Goal: Task Accomplishment & Management: Manage account settings

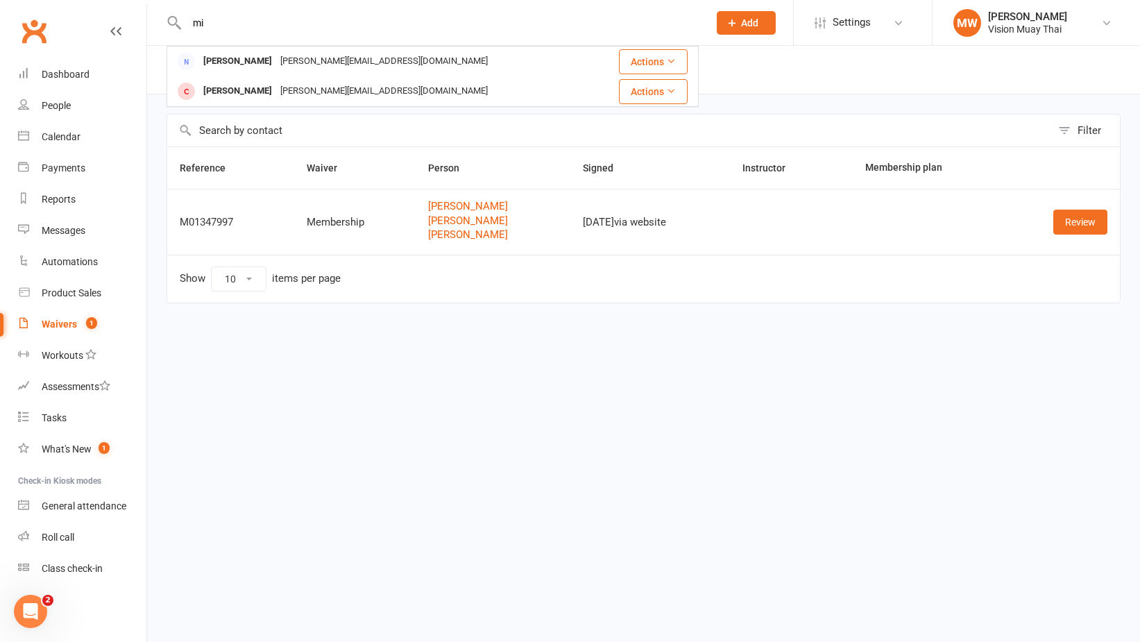
type input "m"
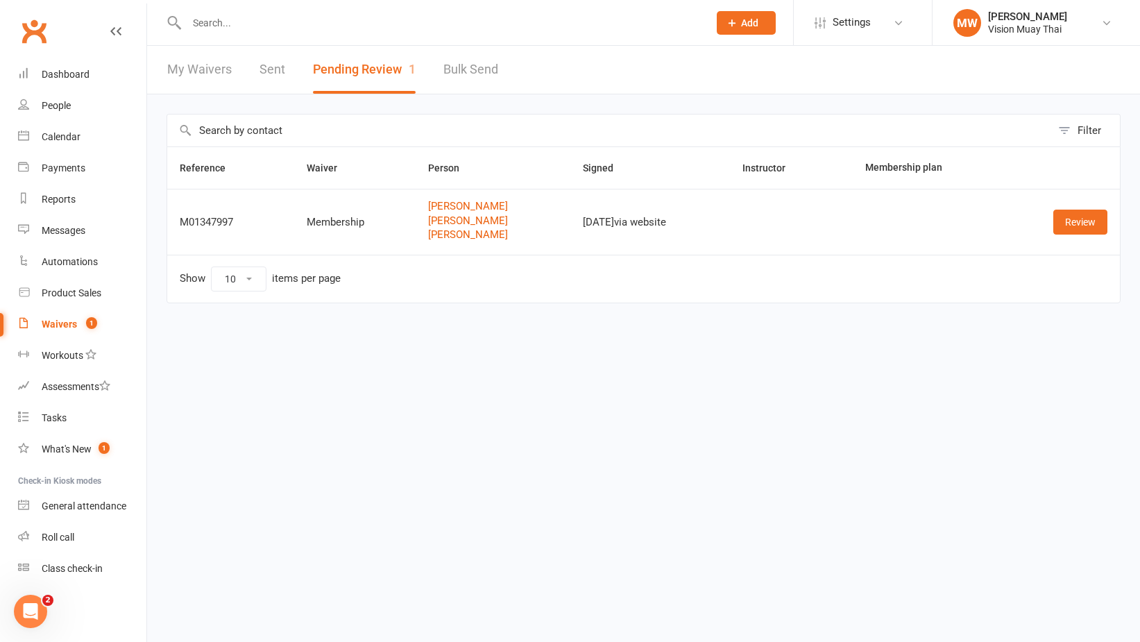
click at [328, 22] on input "text" at bounding box center [440, 22] width 516 height 19
click at [1073, 224] on link "Review" at bounding box center [1080, 222] width 54 height 25
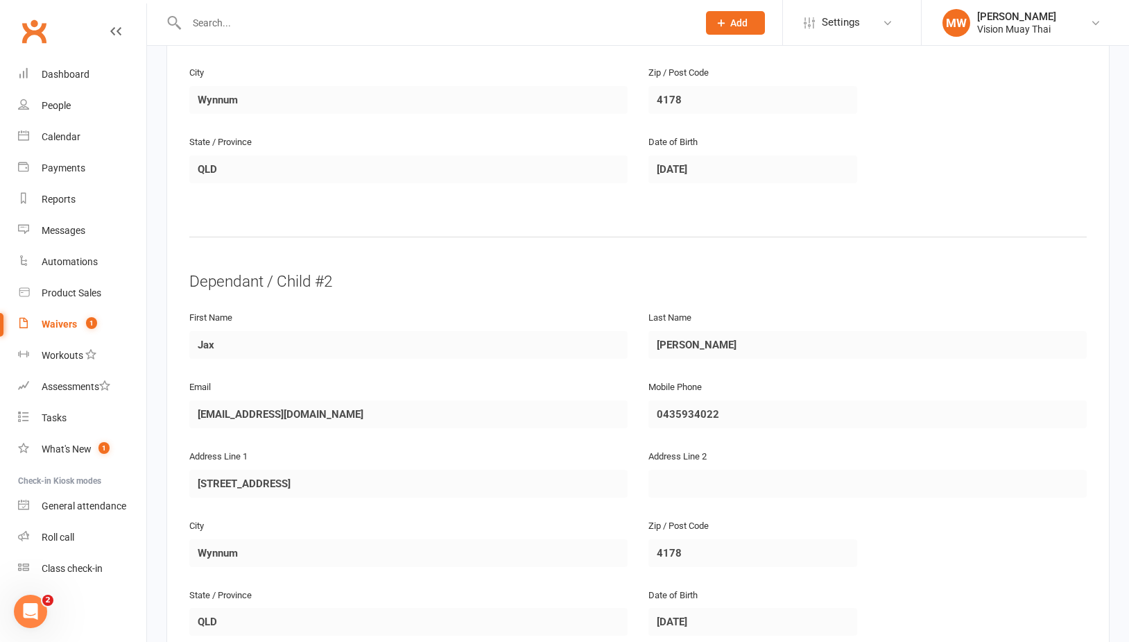
scroll to position [1836, 0]
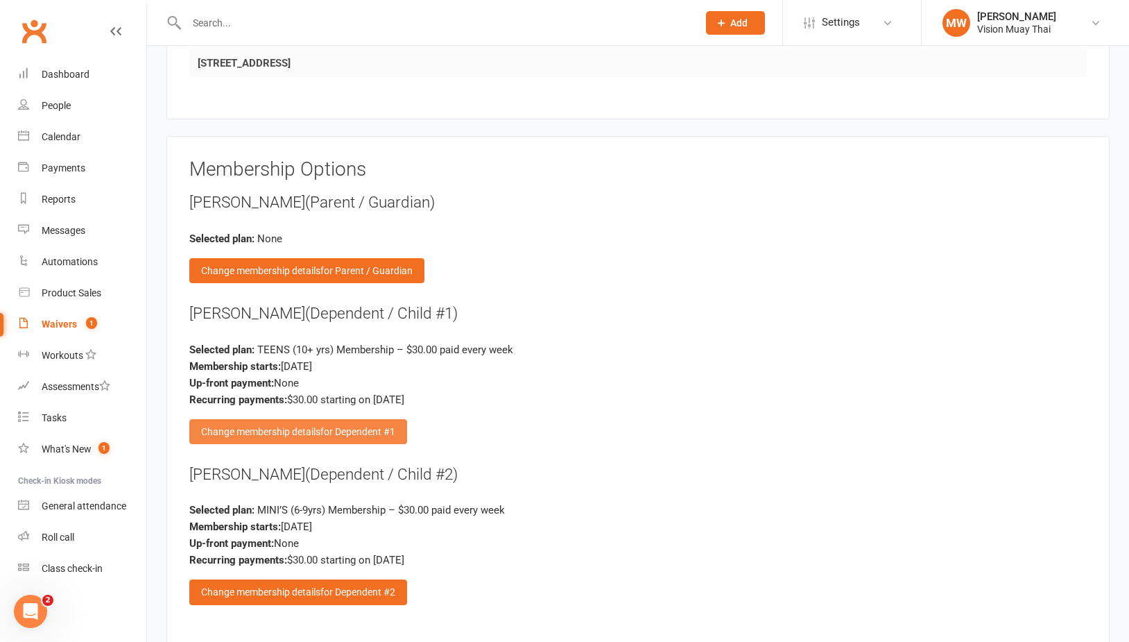
click at [297, 419] on div "Change membership details for Dependent #1" at bounding box center [298, 431] width 218 height 25
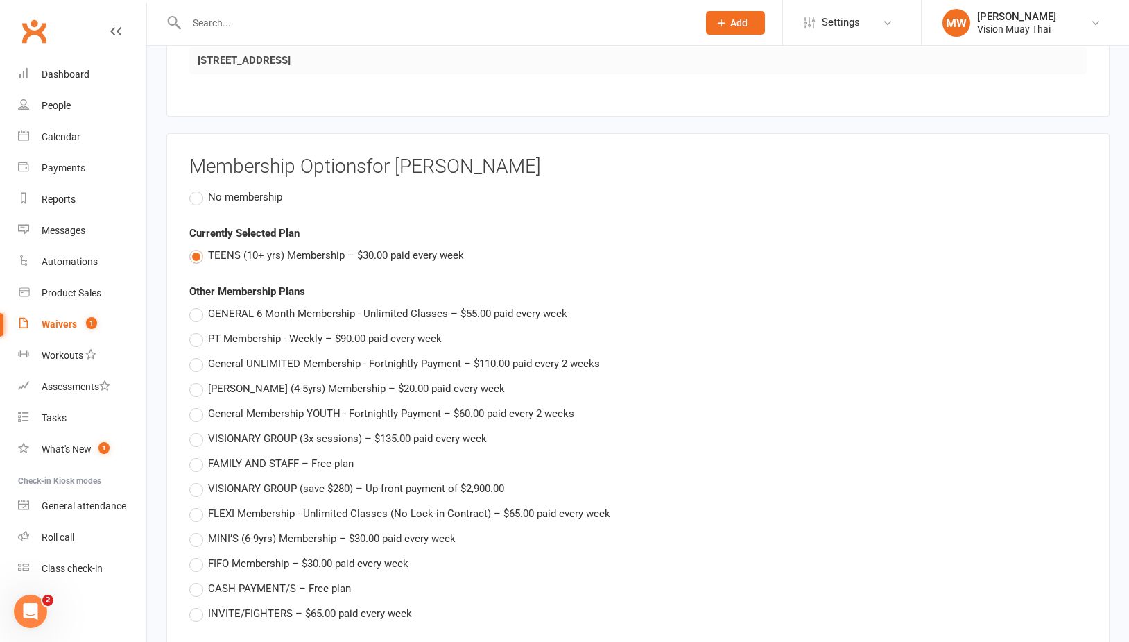
scroll to position [2311, 0]
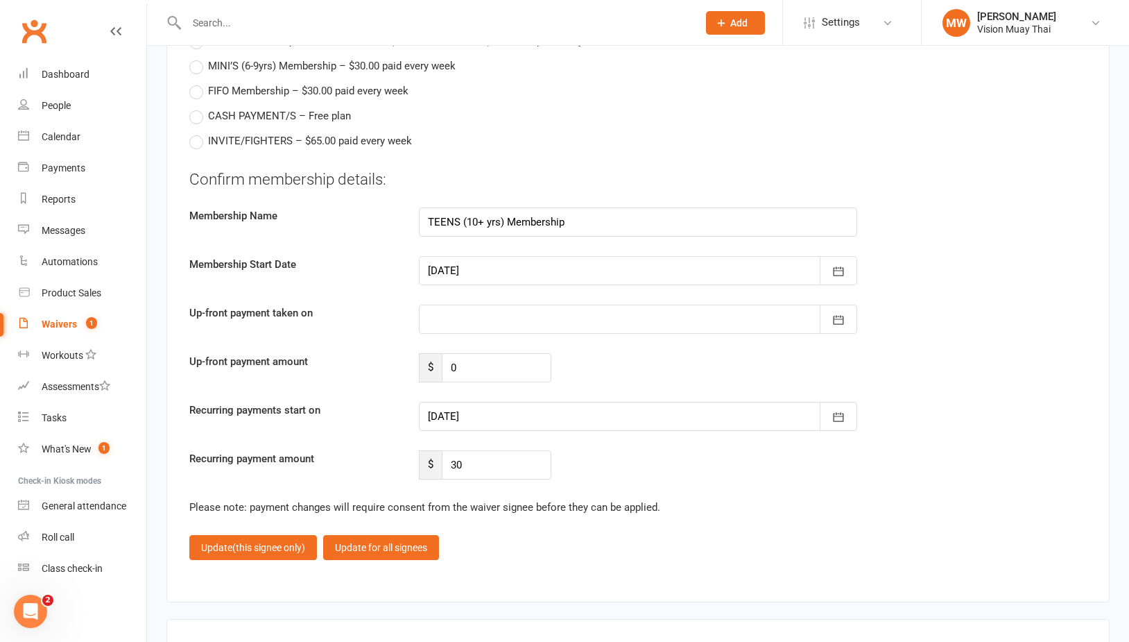
click at [486, 406] on div at bounding box center [638, 416] width 438 height 29
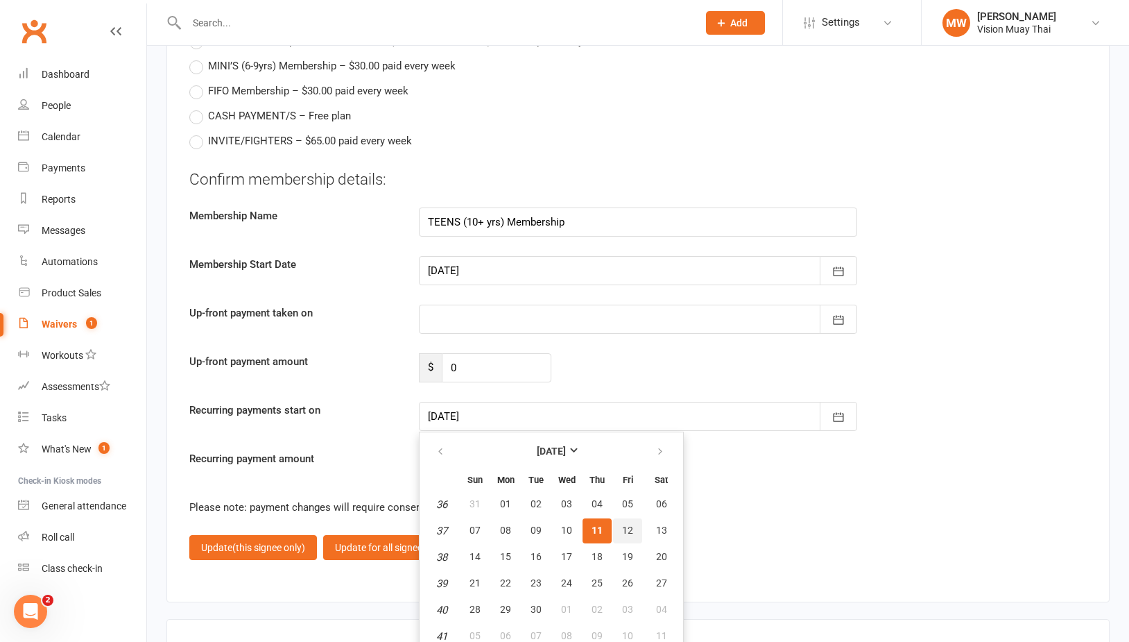
click at [630, 524] on span "12" at bounding box center [627, 529] width 11 height 11
type input "[DATE]"
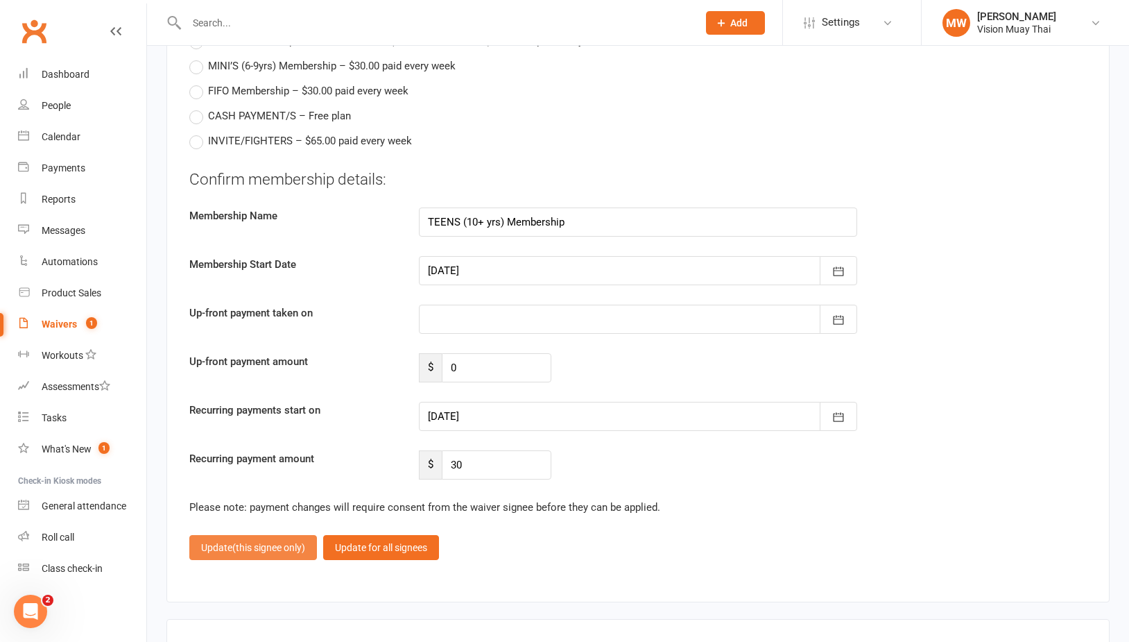
click at [275, 542] on span "(this signee only)" at bounding box center [268, 547] width 73 height 11
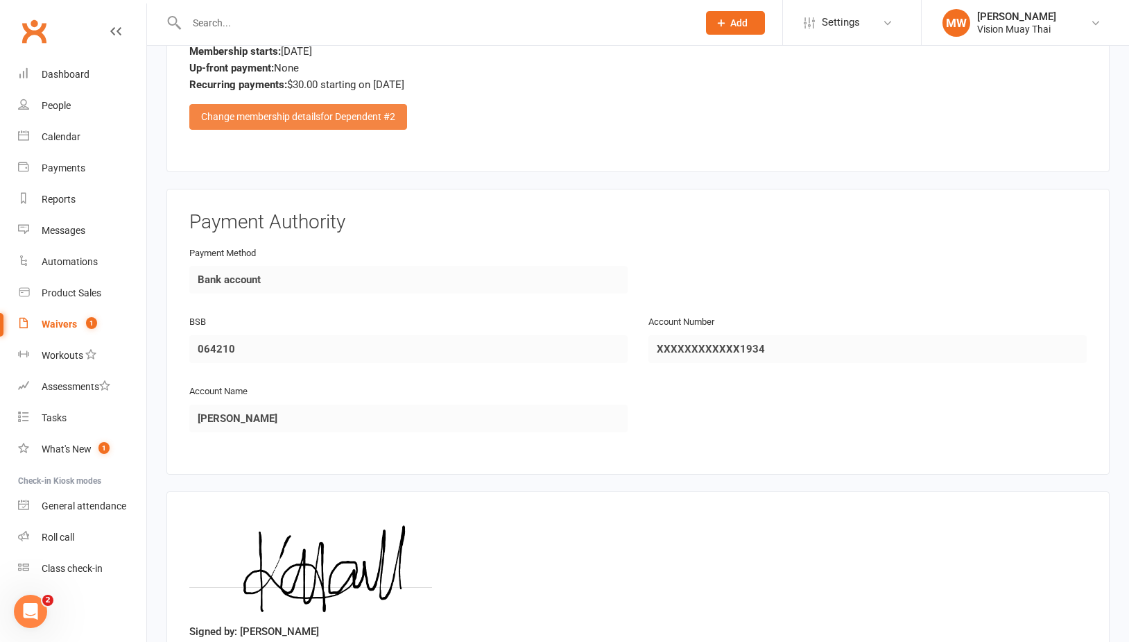
click at [348, 111] on span "for Dependent #2" at bounding box center [358, 116] width 75 height 11
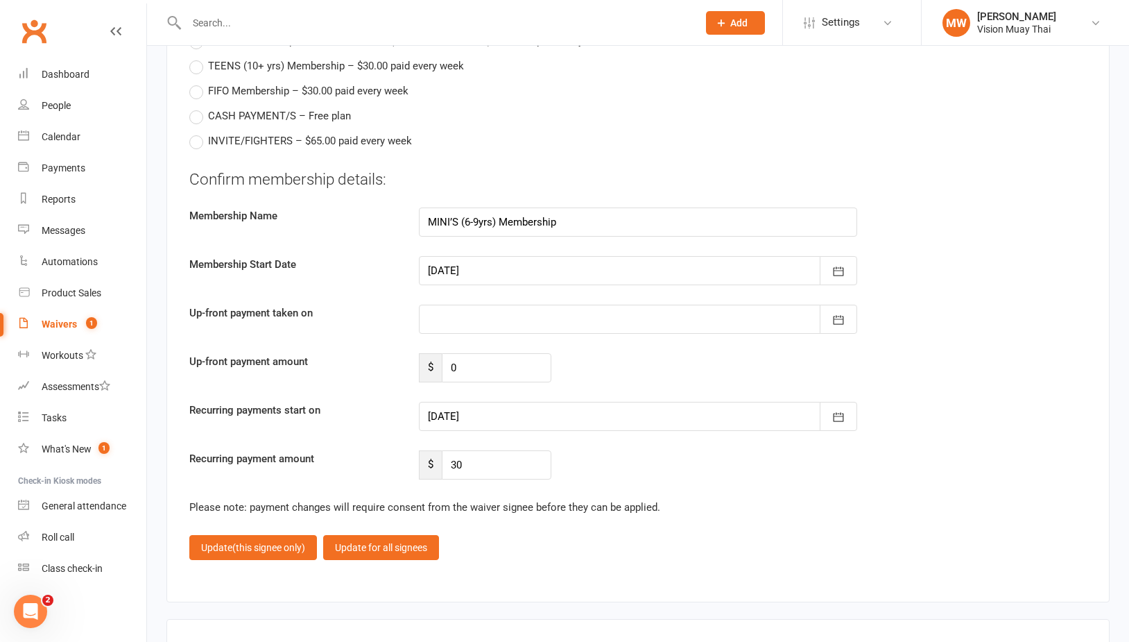
click at [708, 259] on div at bounding box center [638, 270] width 438 height 29
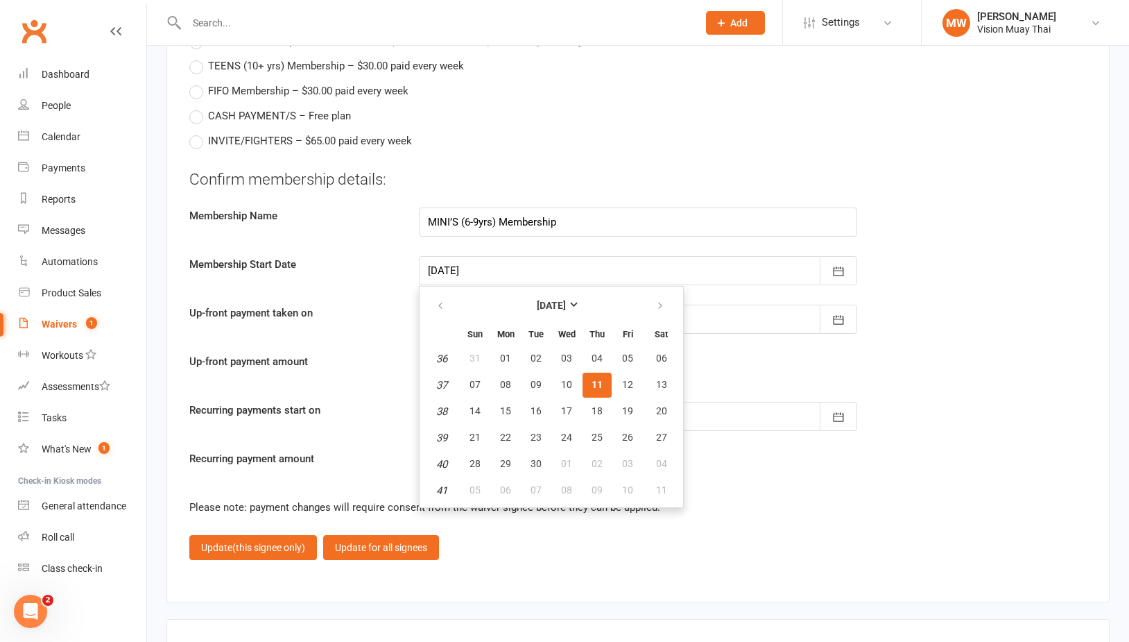
click at [789, 354] on div "Up-front payment amount $ 0" at bounding box center [638, 367] width 919 height 29
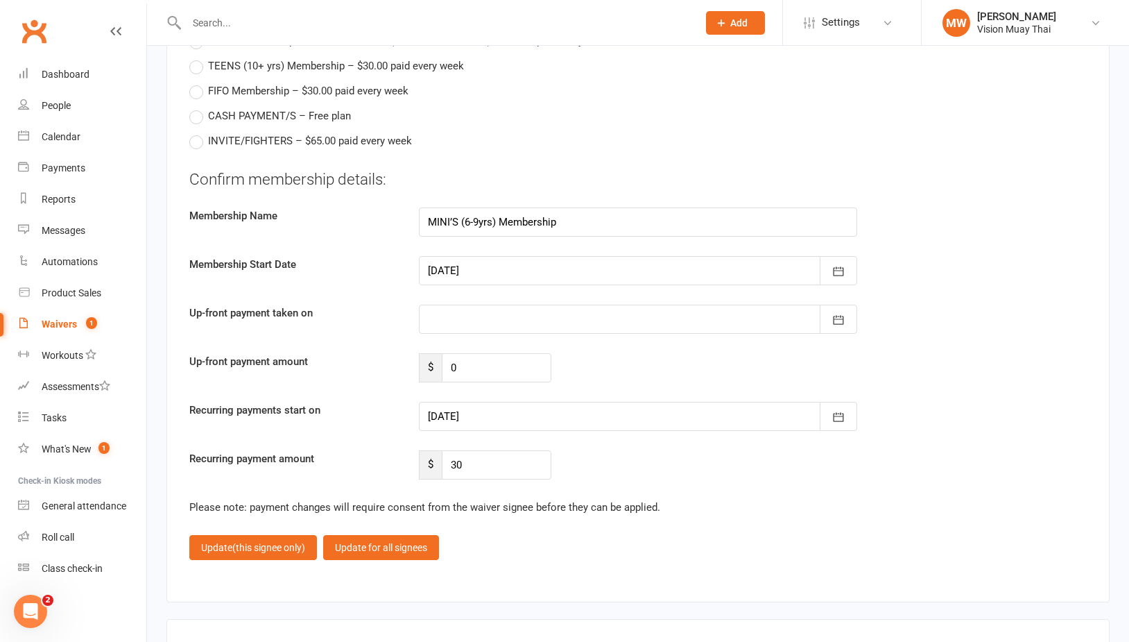
click at [778, 403] on div at bounding box center [638, 416] width 438 height 29
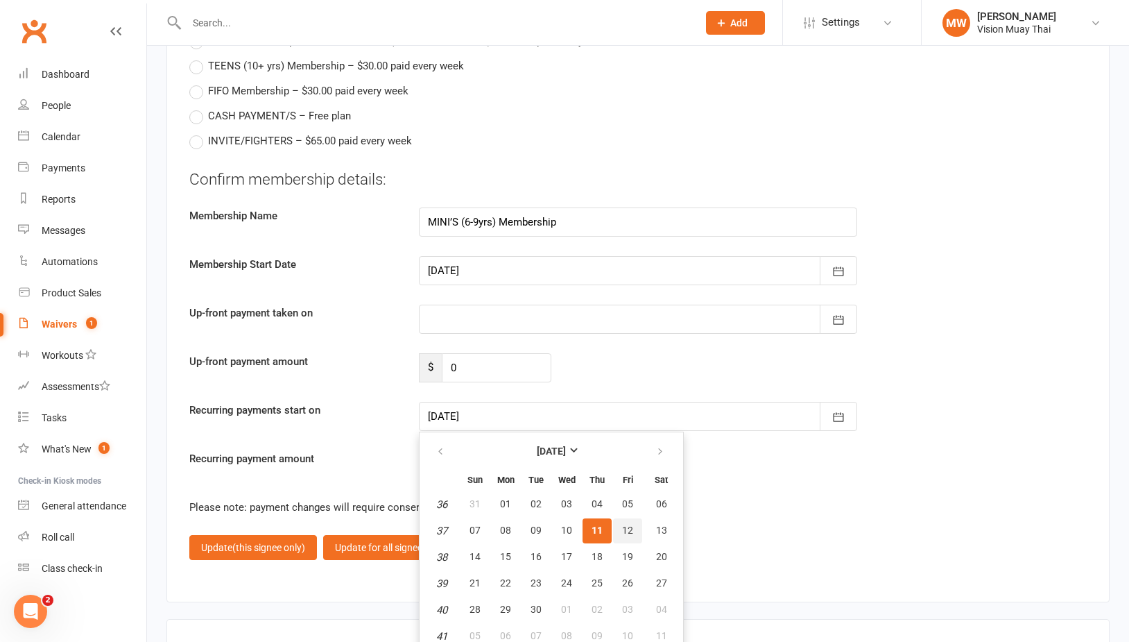
click at [632, 524] on span "12" at bounding box center [627, 529] width 11 height 11
type input "[DATE]"
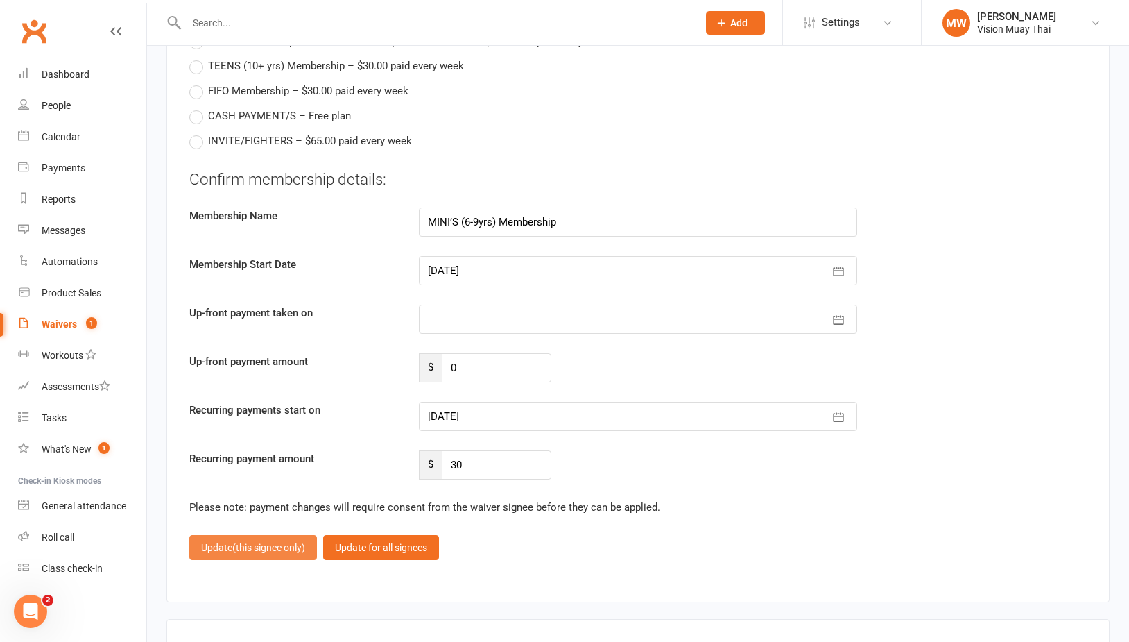
click at [275, 543] on button "Update (this signee only)" at bounding box center [253, 547] width 128 height 25
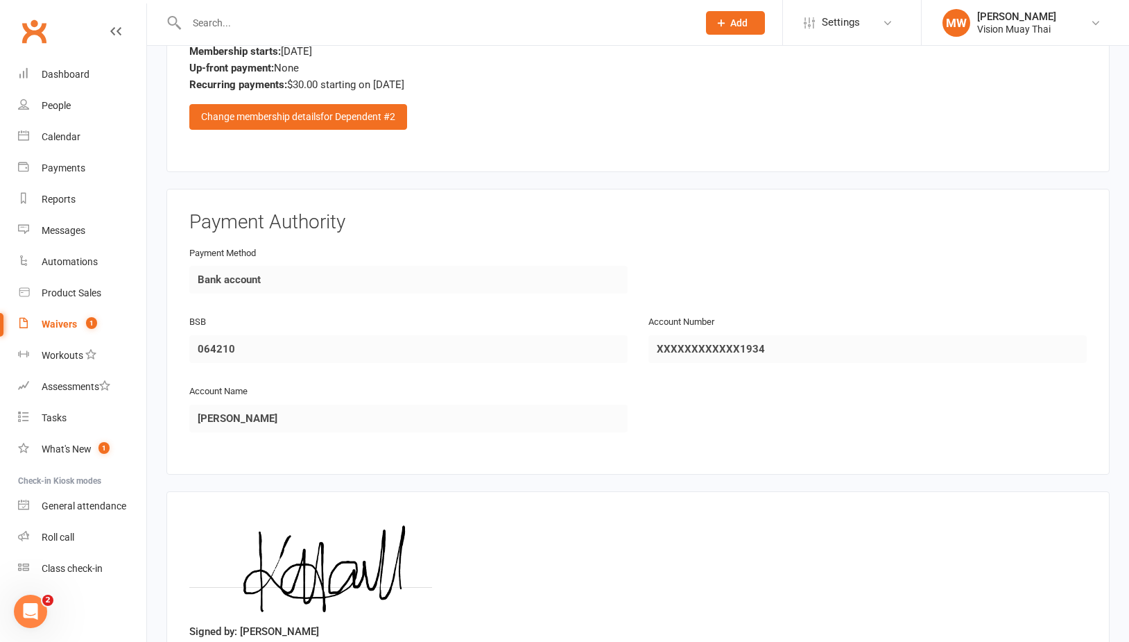
scroll to position [2418, 0]
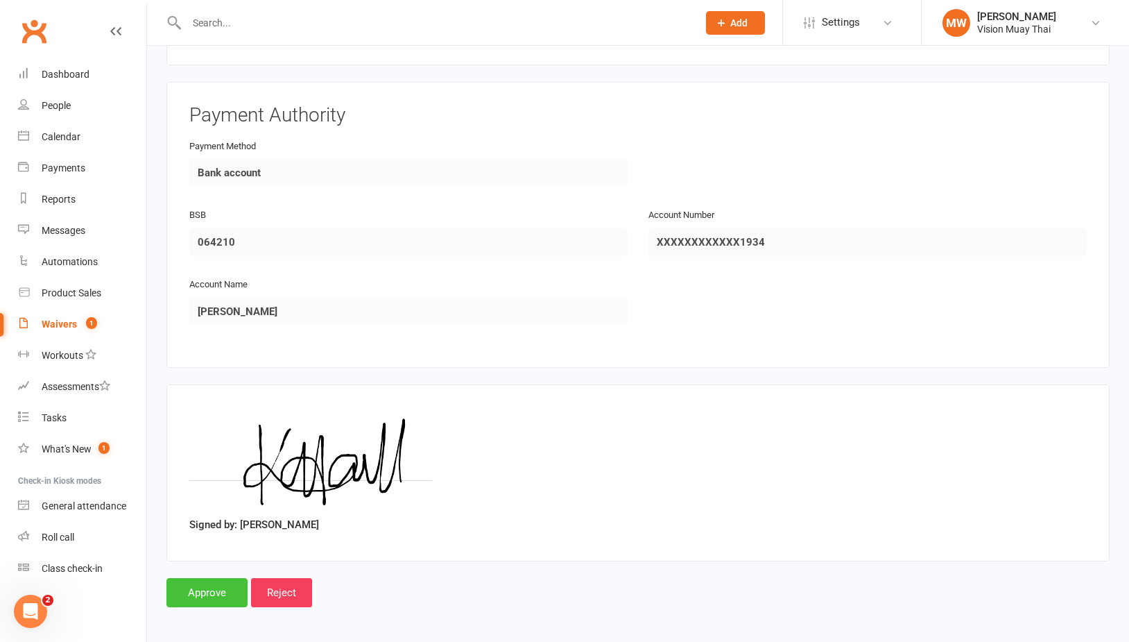
click at [215, 578] on input "Approve" at bounding box center [206, 592] width 81 height 29
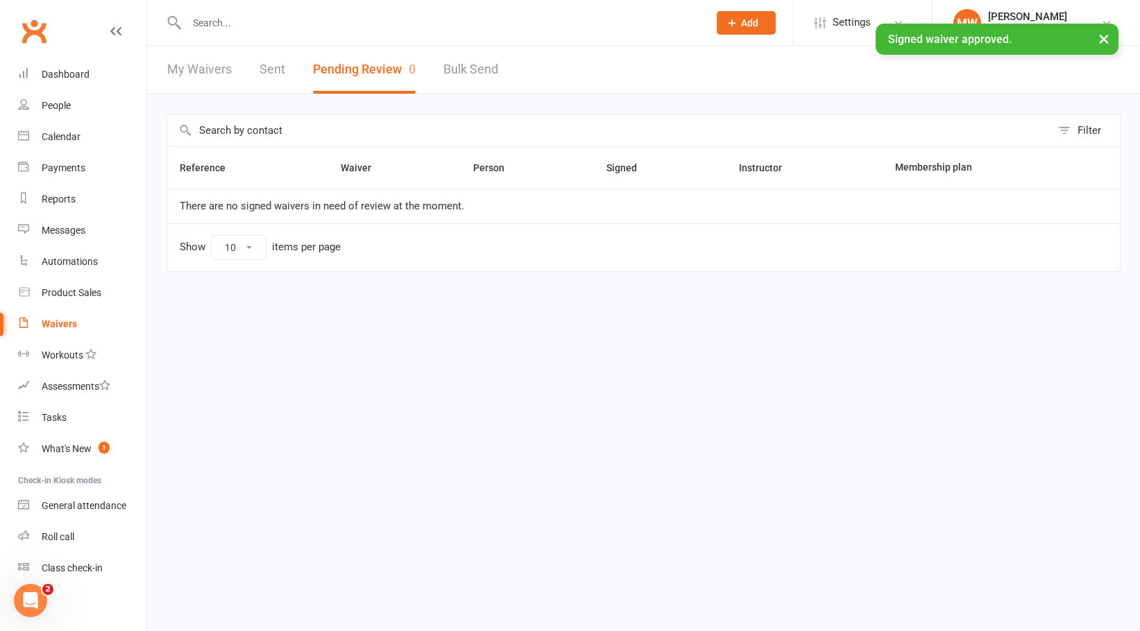
click at [245, 31] on input "text" at bounding box center [440, 22] width 516 height 19
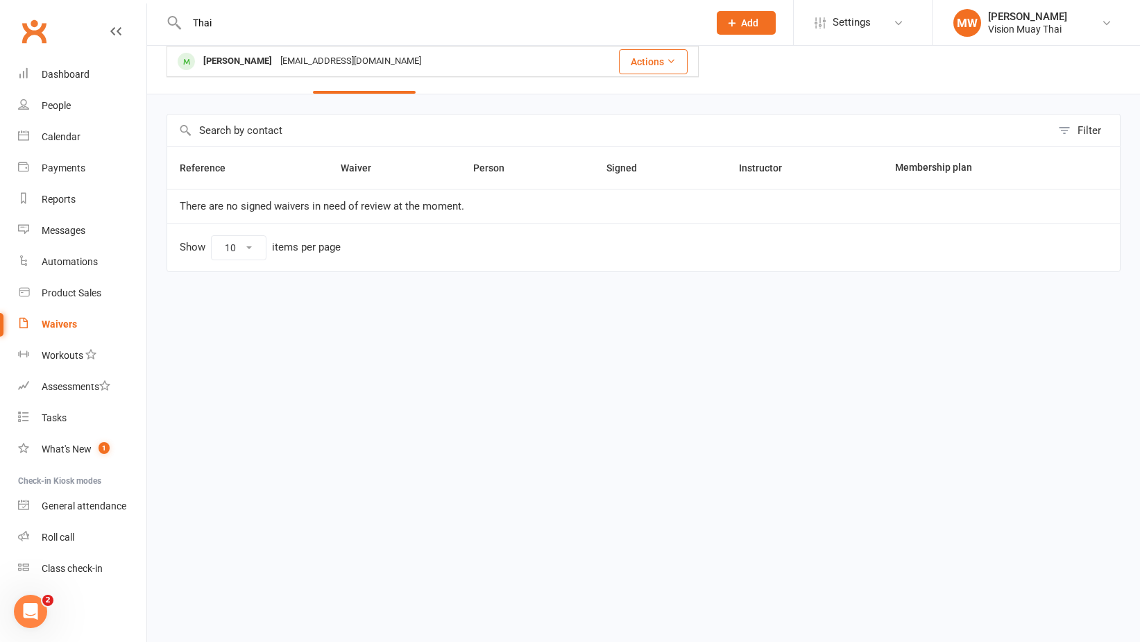
type input "Thai"
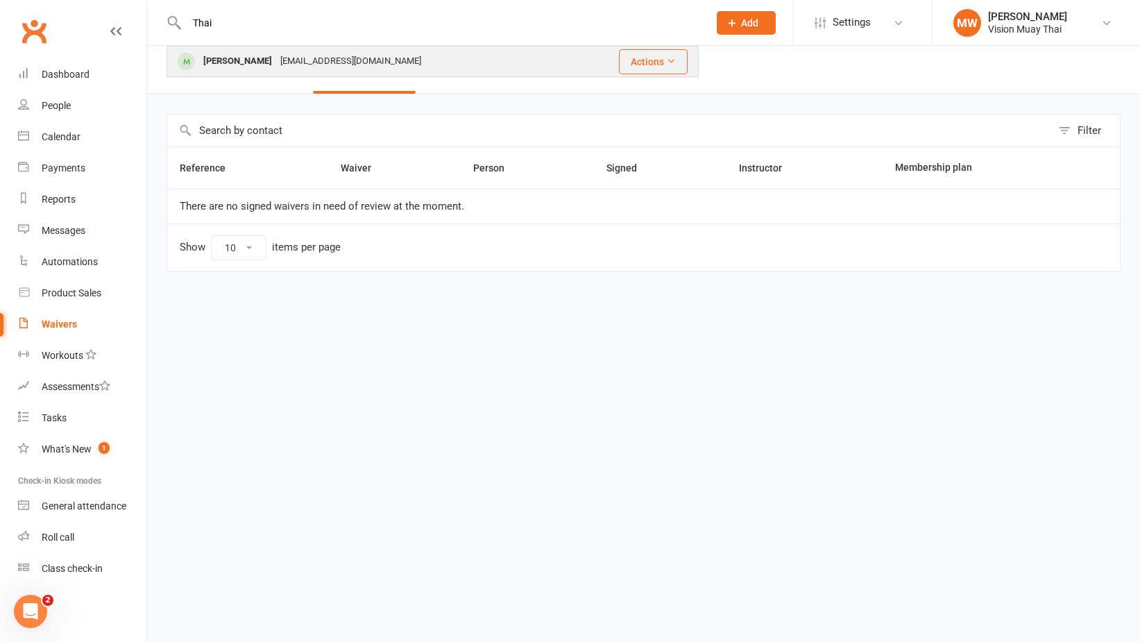
drag, startPoint x: 245, startPoint y: 31, endPoint x: 271, endPoint y: 60, distance: 38.8
click at [276, 60] on div "[EMAIL_ADDRESS][DOMAIN_NAME]" at bounding box center [350, 61] width 149 height 20
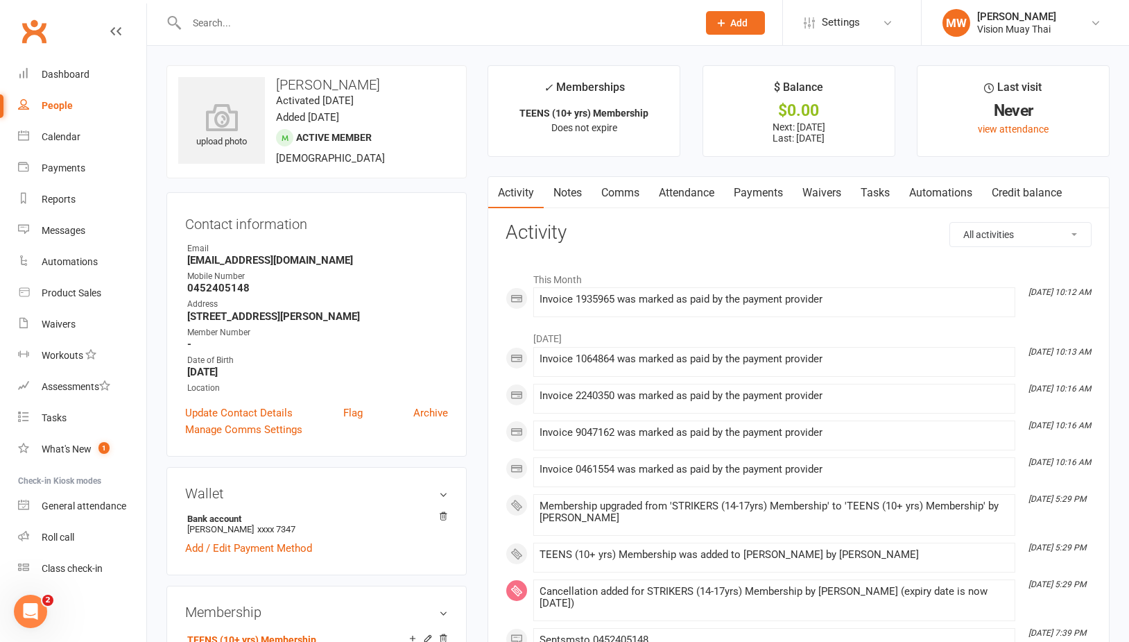
click at [625, 183] on link "Comms" at bounding box center [621, 193] width 58 height 32
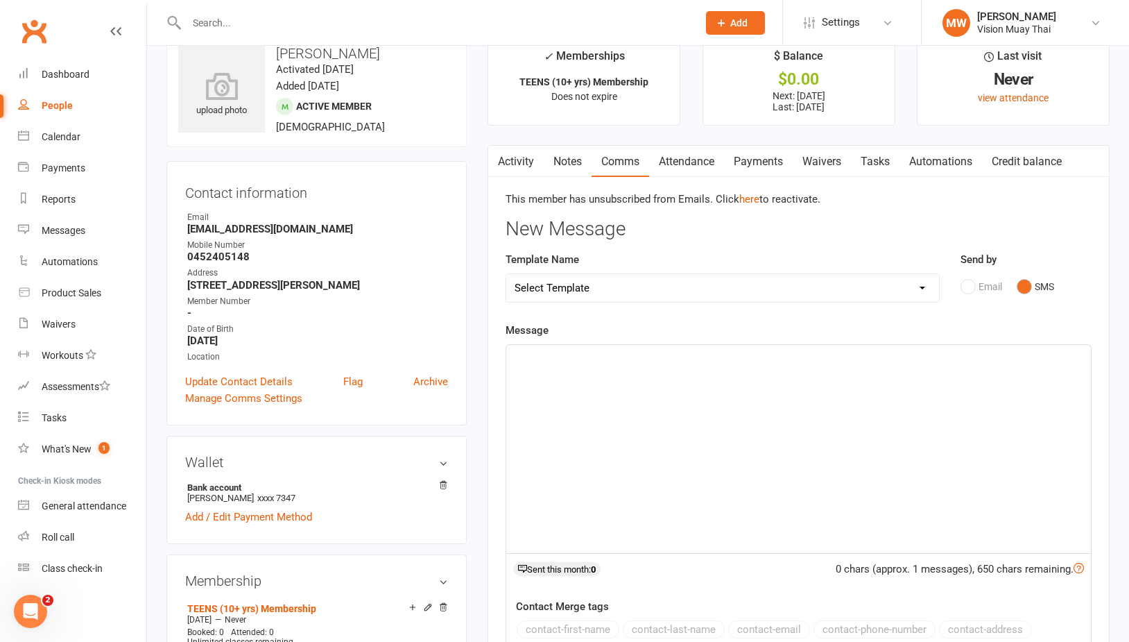
scroll to position [85, 0]
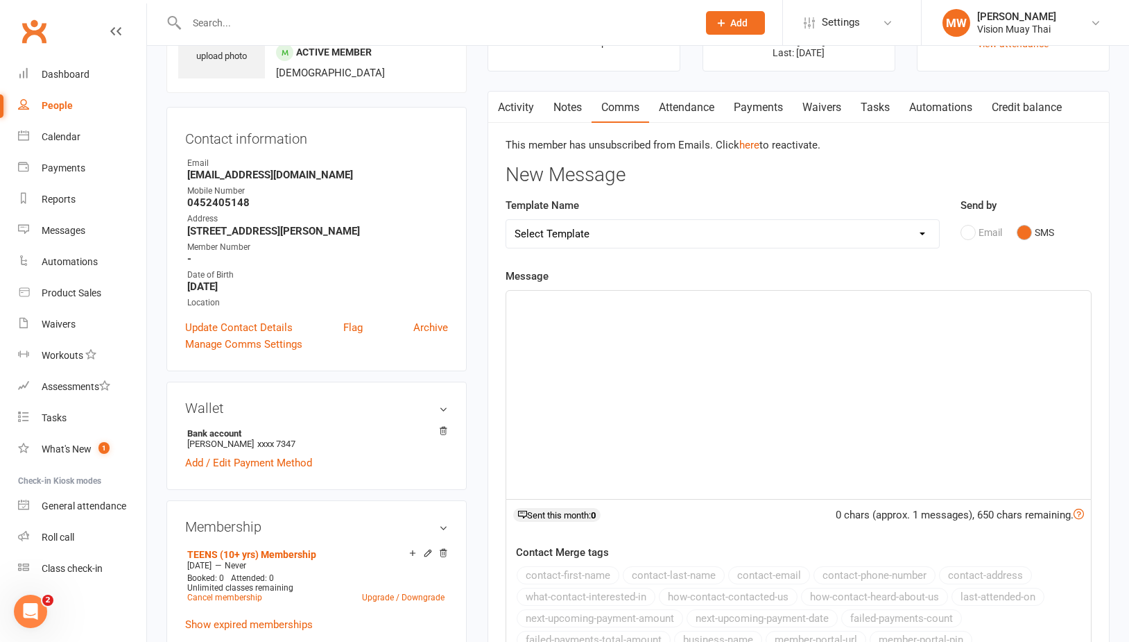
click at [507, 94] on link "Activity" at bounding box center [515, 108] width 55 height 32
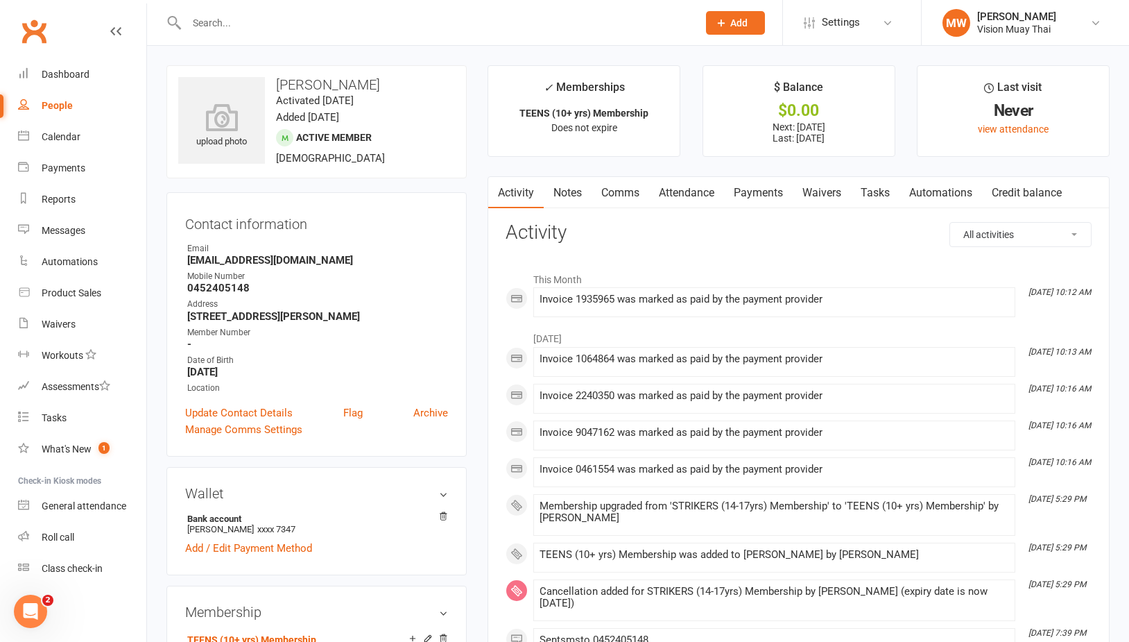
click at [611, 198] on link "Comms" at bounding box center [621, 193] width 58 height 32
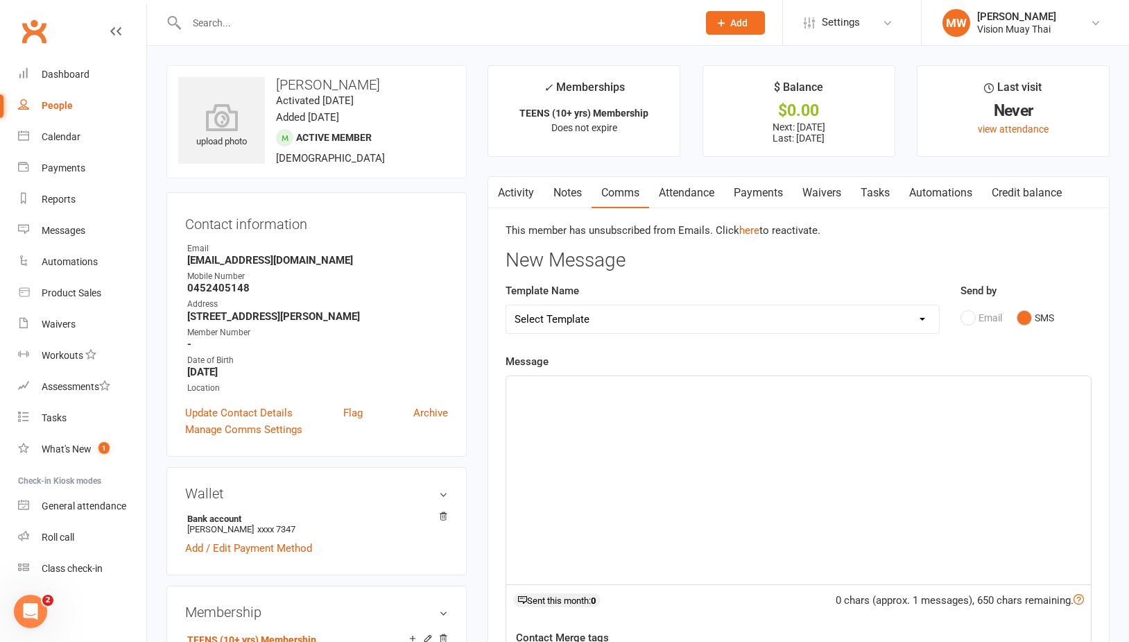
click at [521, 195] on link "Activity" at bounding box center [515, 193] width 55 height 32
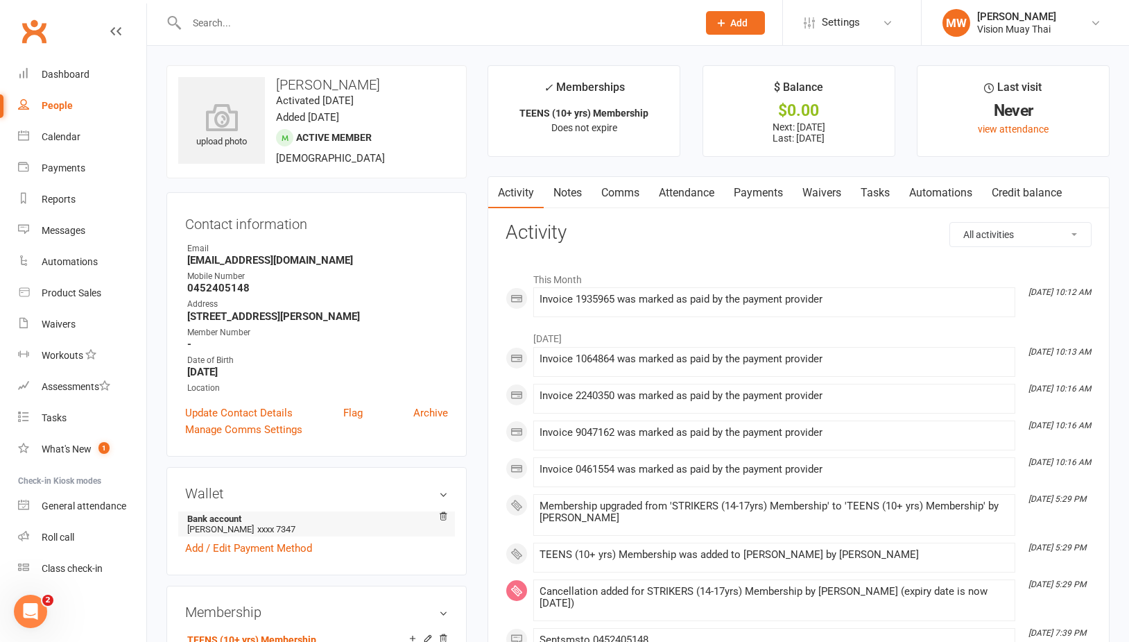
scroll to position [300, 0]
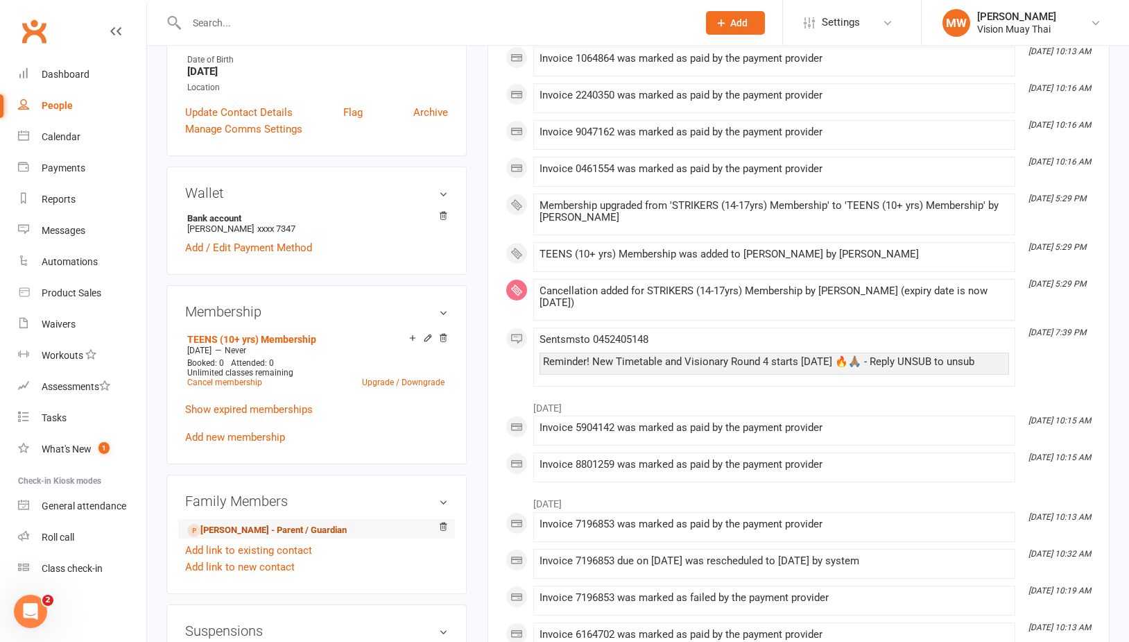
click at [259, 526] on link "[PERSON_NAME] - Parent / Guardian" at bounding box center [267, 530] width 160 height 15
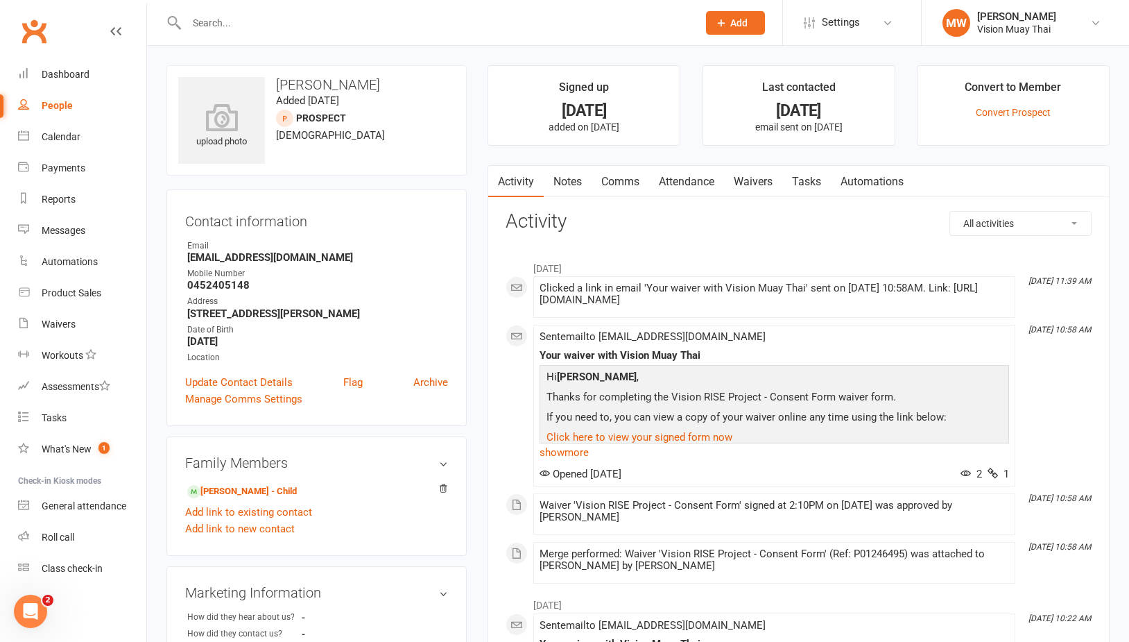
click at [565, 174] on link "Notes" at bounding box center [568, 182] width 48 height 32
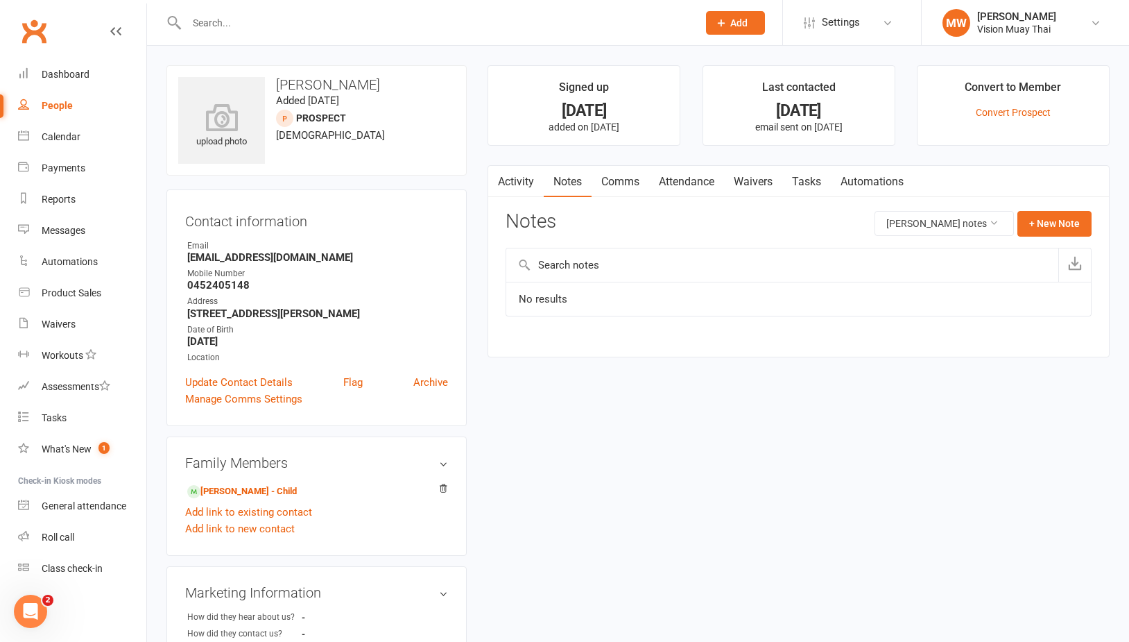
click at [522, 180] on link "Activity" at bounding box center [515, 182] width 55 height 32
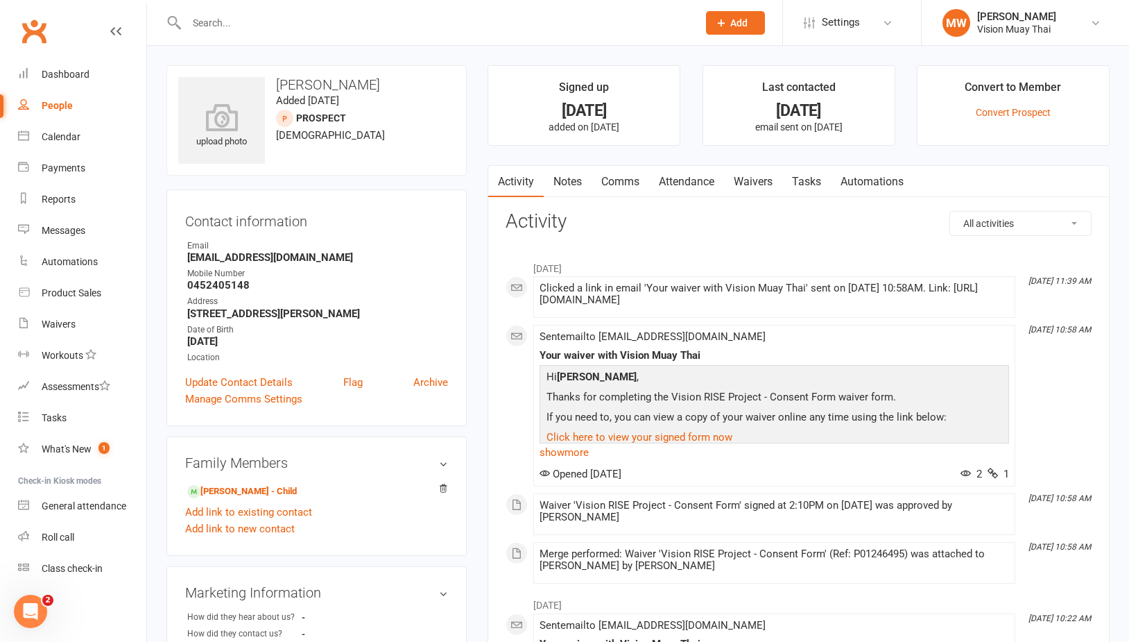
click at [620, 174] on link "Comms" at bounding box center [621, 182] width 58 height 32
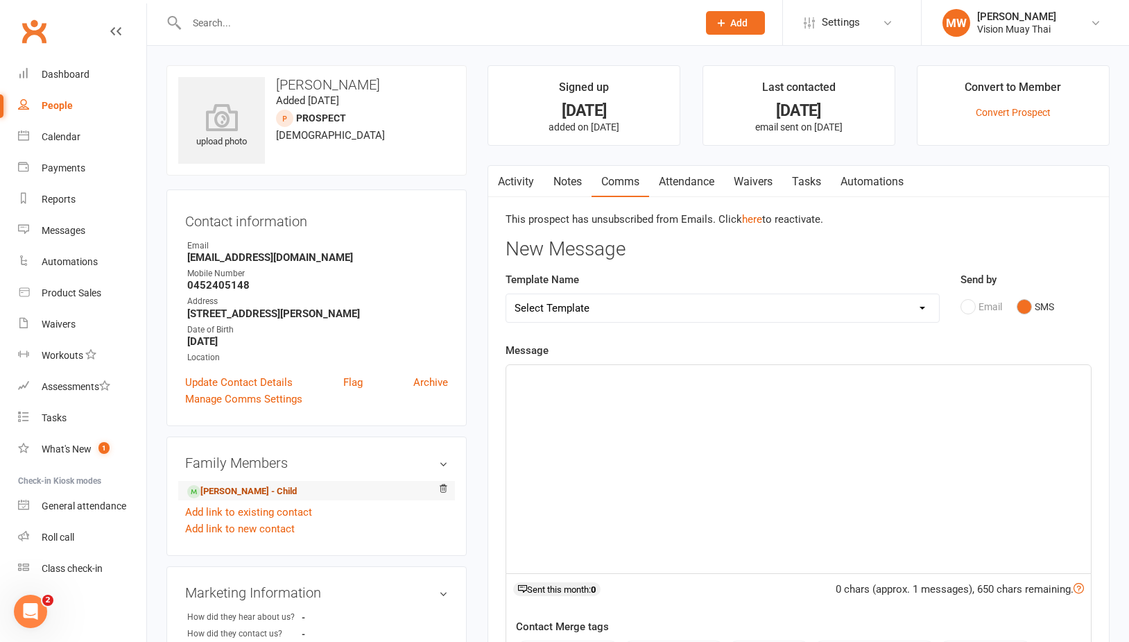
click at [237, 484] on link "[PERSON_NAME] - Child" at bounding box center [242, 491] width 110 height 15
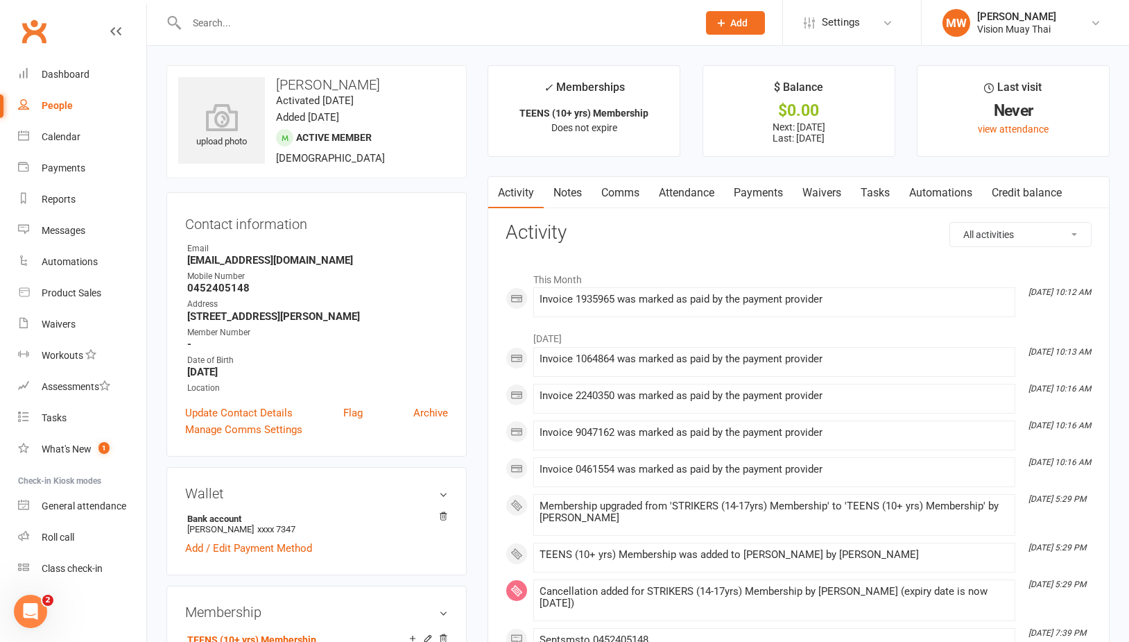
click at [733, 198] on link "Payments" at bounding box center [758, 193] width 69 height 32
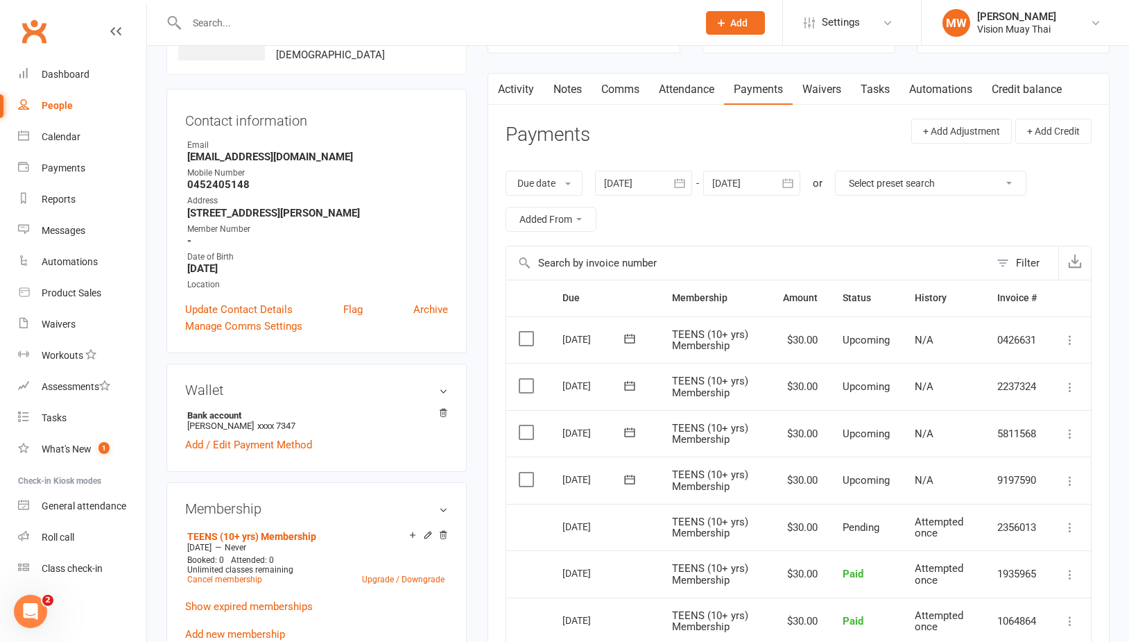
scroll to position [325, 0]
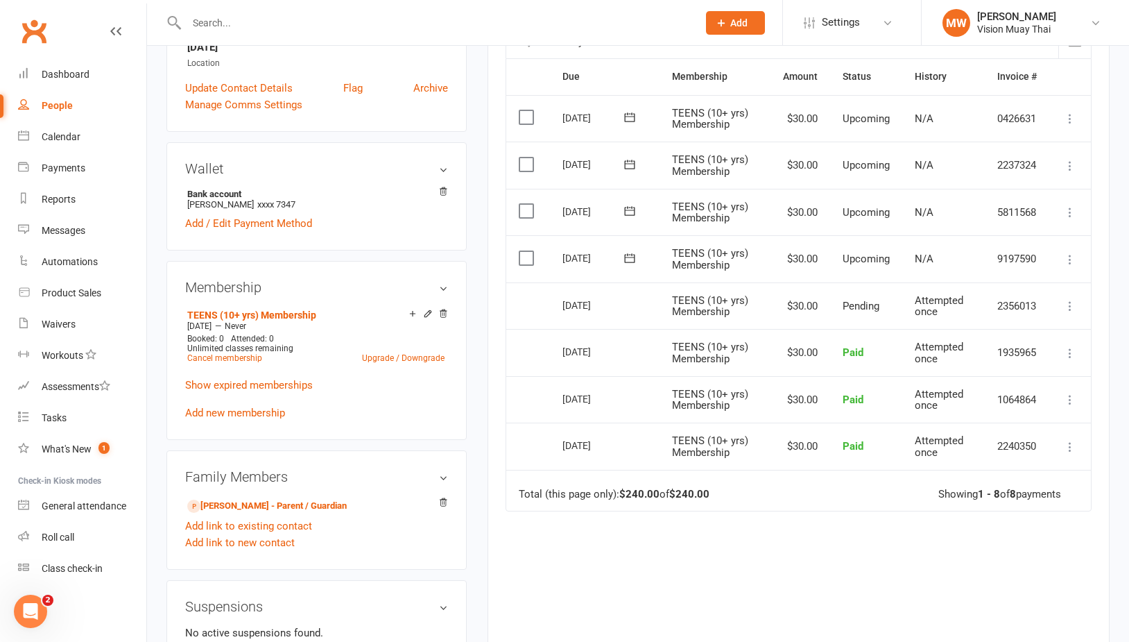
click at [626, 253] on icon at bounding box center [630, 257] width 10 height 9
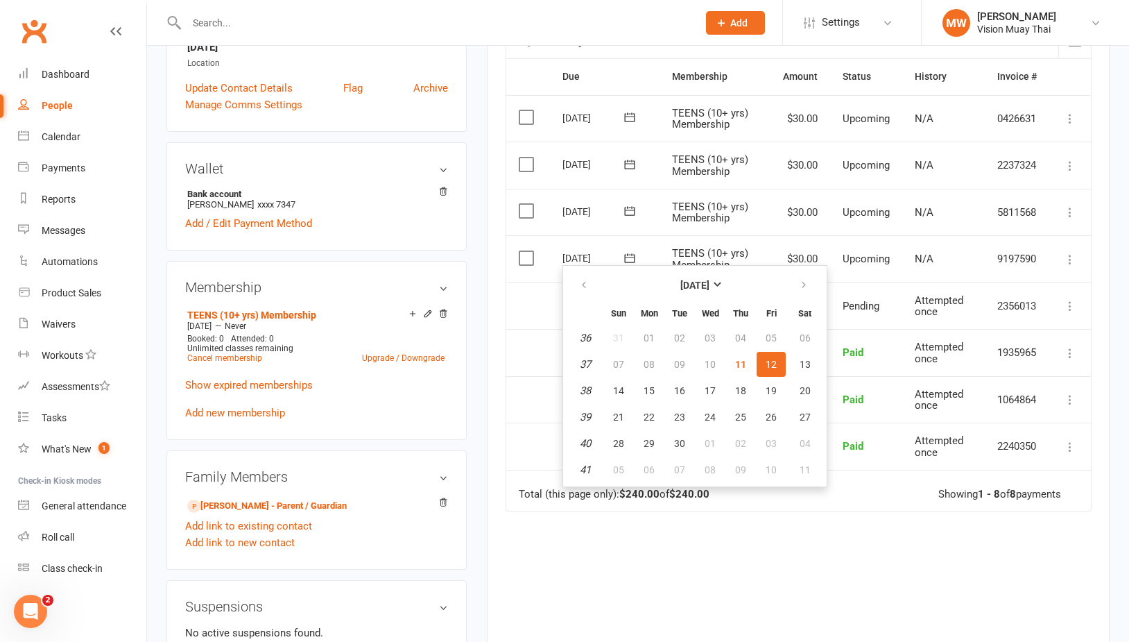
click at [660, 246] on td "TEENS (10+ yrs) Membership" at bounding box center [715, 258] width 111 height 47
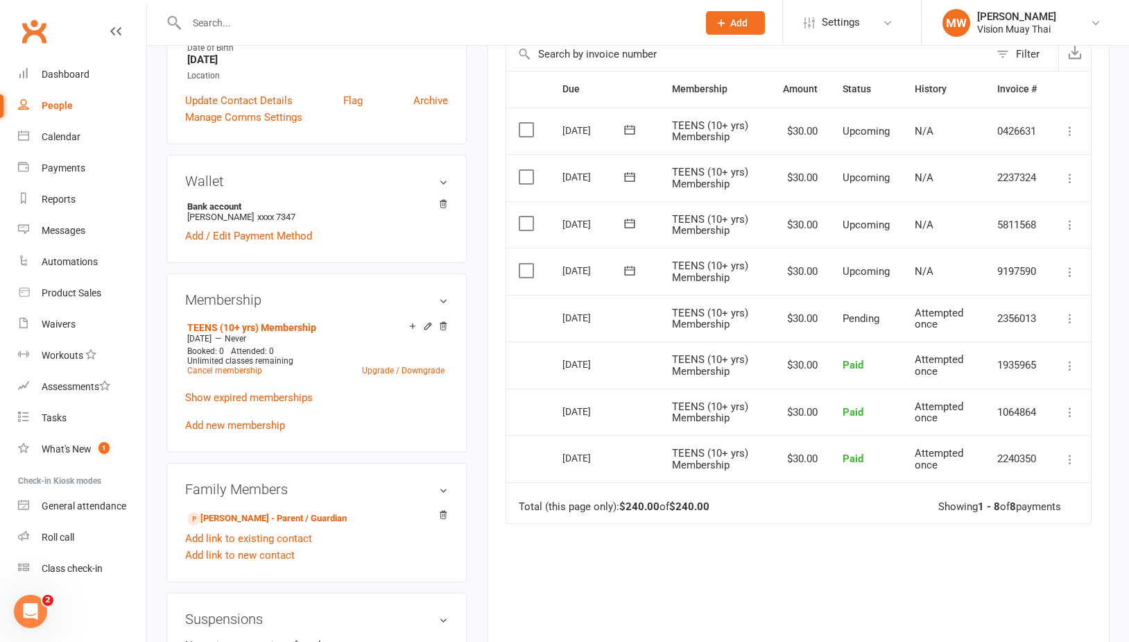
scroll to position [289, 0]
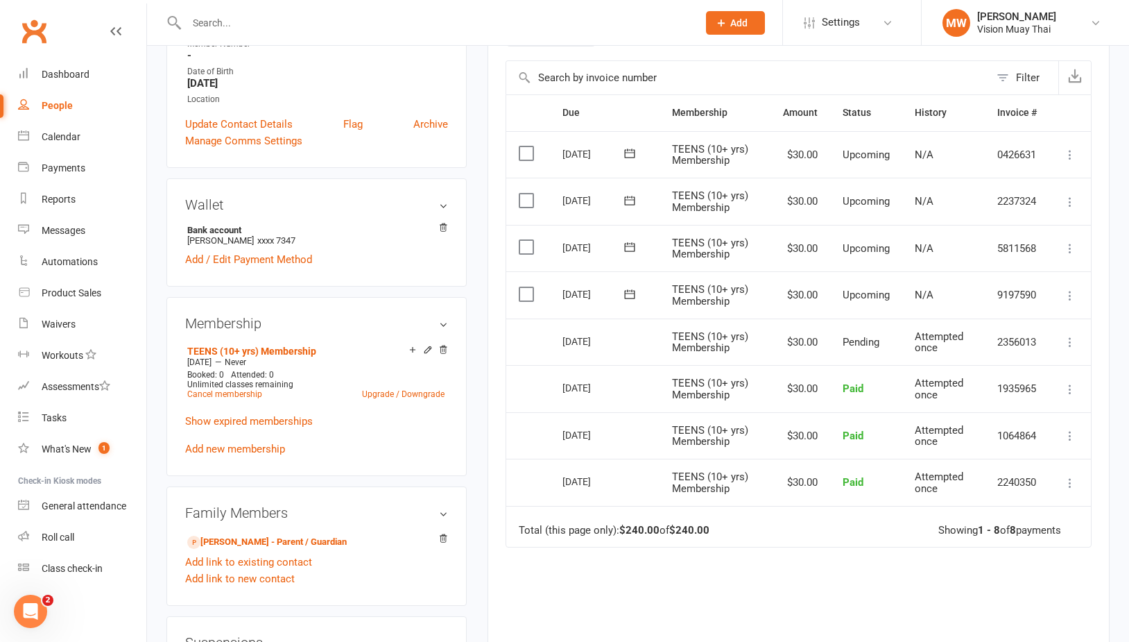
click at [622, 289] on button at bounding box center [630, 294] width 28 height 15
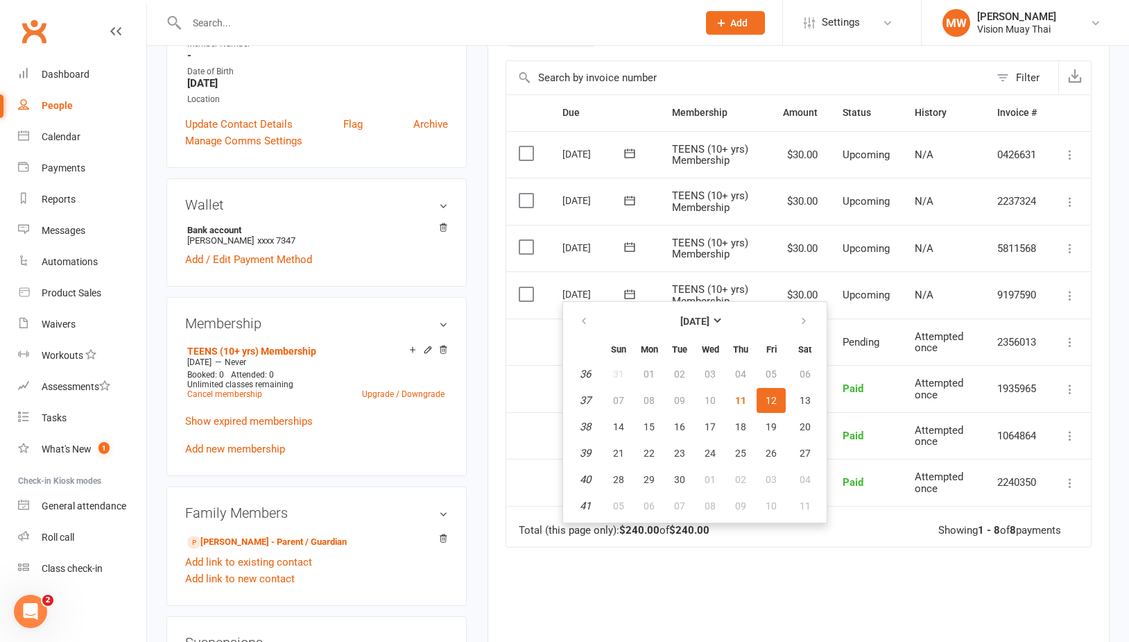
click at [864, 367] on td "Paid" at bounding box center [866, 388] width 72 height 47
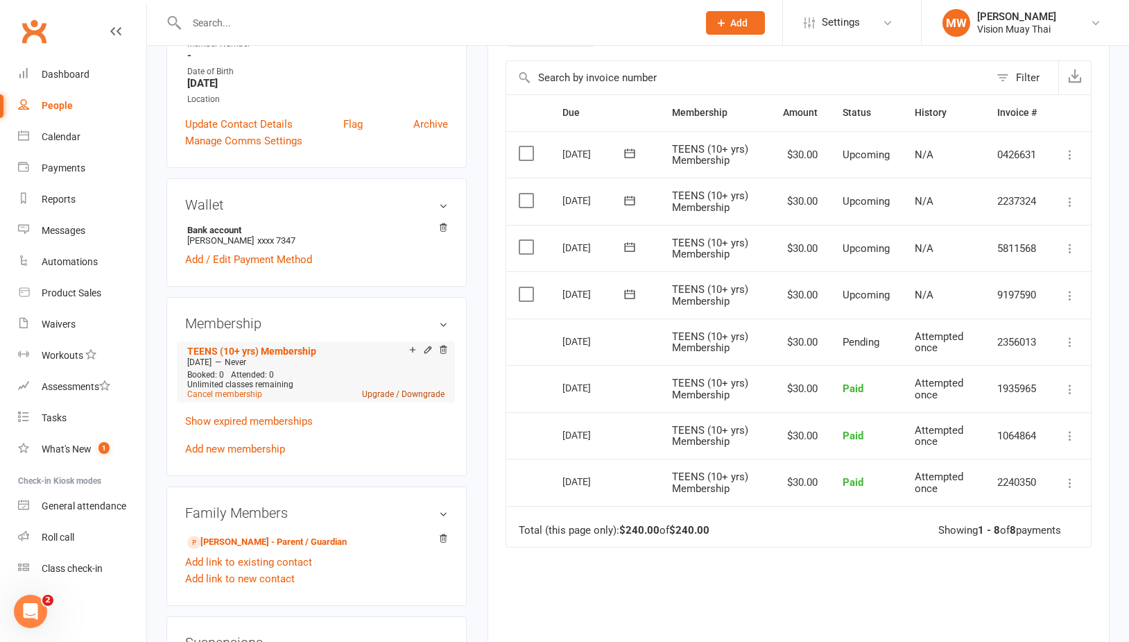
click at [388, 393] on link "Upgrade / Downgrade" at bounding box center [403, 394] width 83 height 10
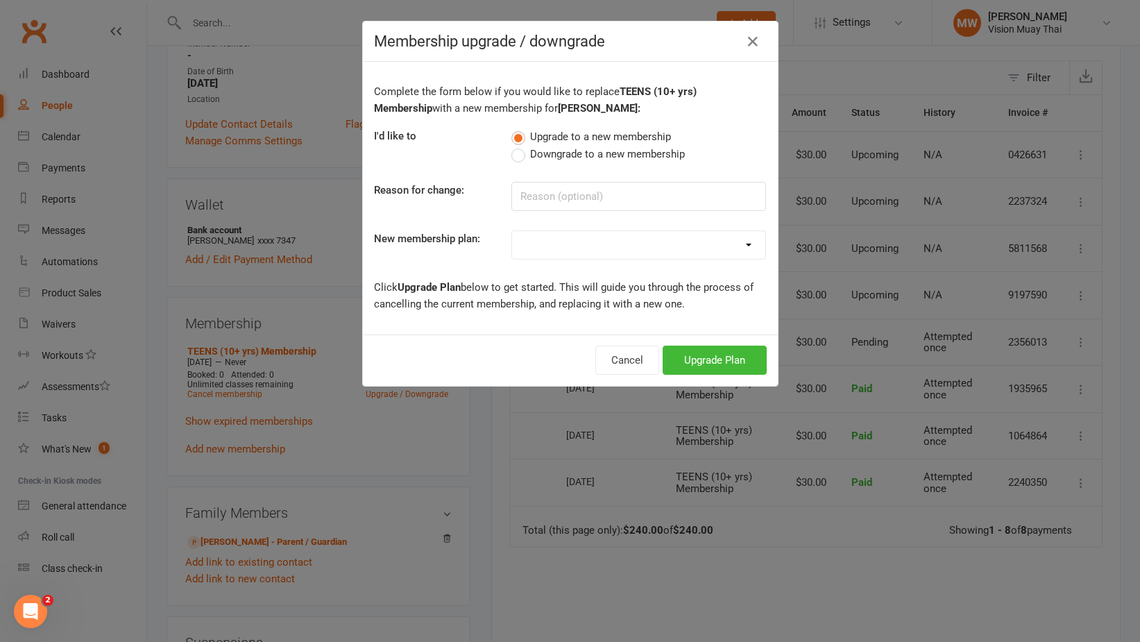
select select "9"
click at [677, 353] on button "Upgrade Plan" at bounding box center [715, 359] width 104 height 29
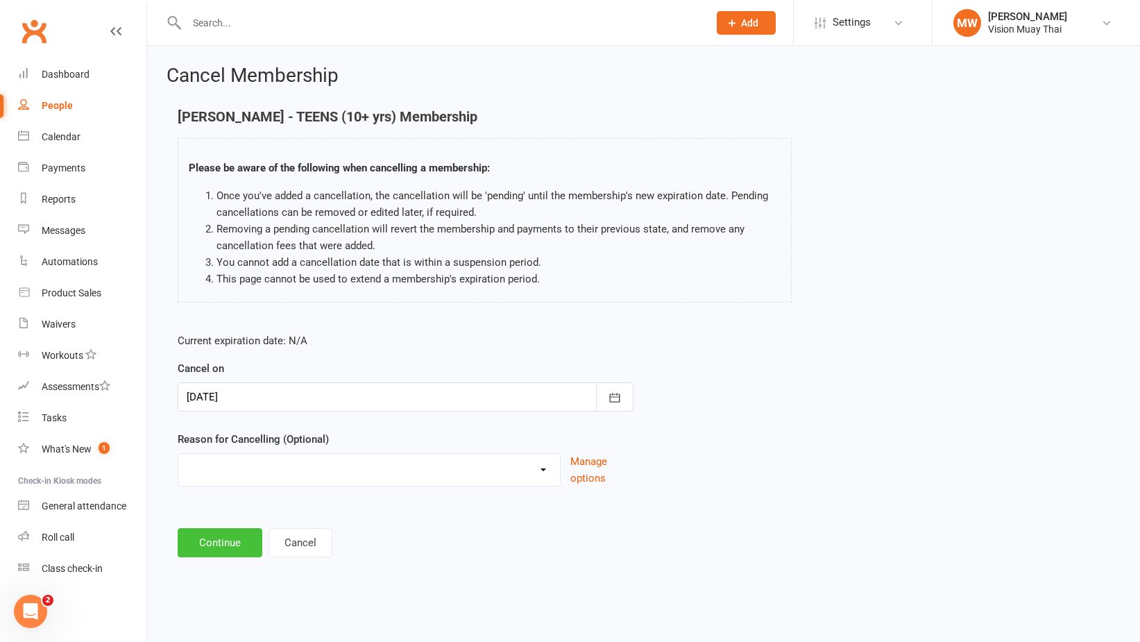
click at [234, 550] on button "Continue" at bounding box center [220, 542] width 85 height 29
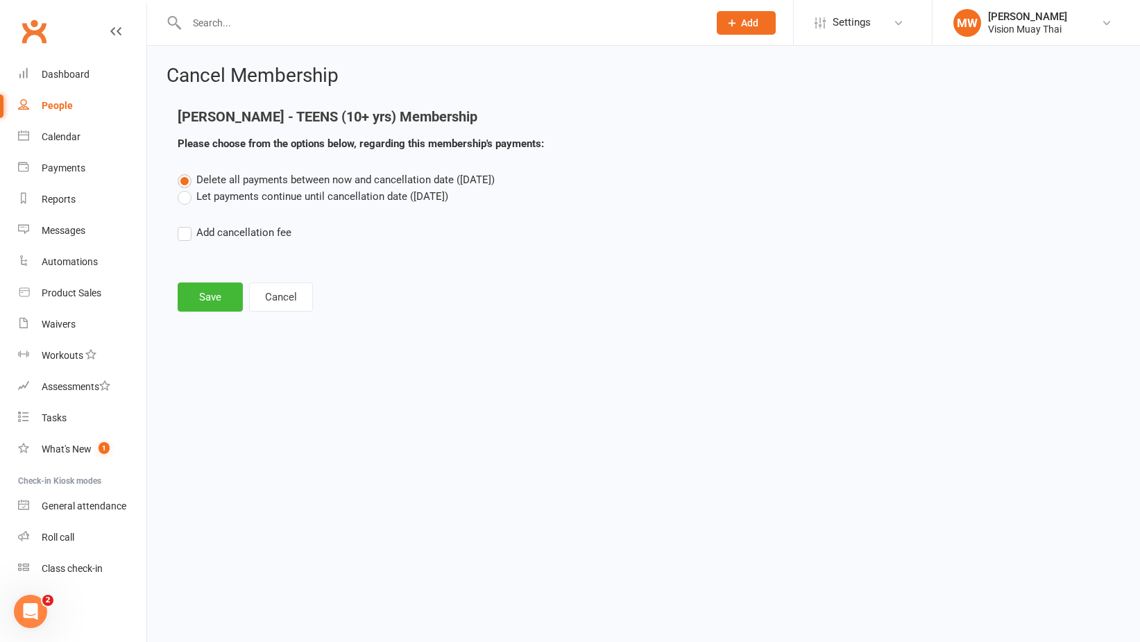
click at [210, 196] on label "Let payments continue until cancellation date ([DATE])" at bounding box center [313, 196] width 271 height 17
click at [187, 188] on input "Let payments continue until cancellation date ([DATE])" at bounding box center [182, 188] width 9 height 0
click at [216, 305] on button "Save" at bounding box center [210, 296] width 65 height 29
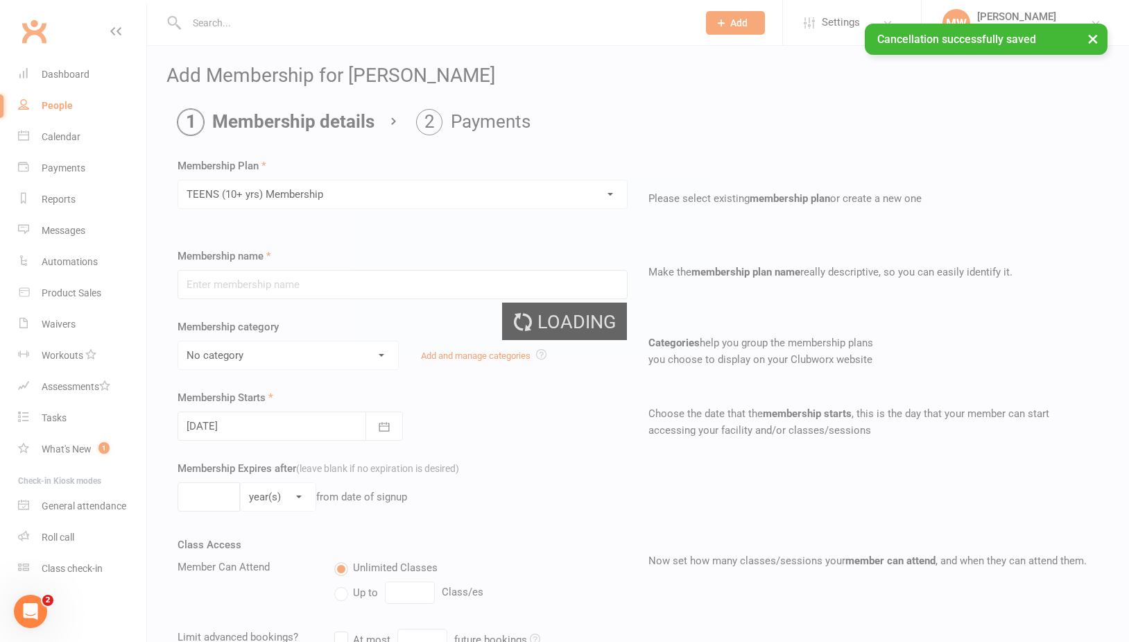
type input "TEENS (10+ yrs) Membership"
select select "1"
type input "0"
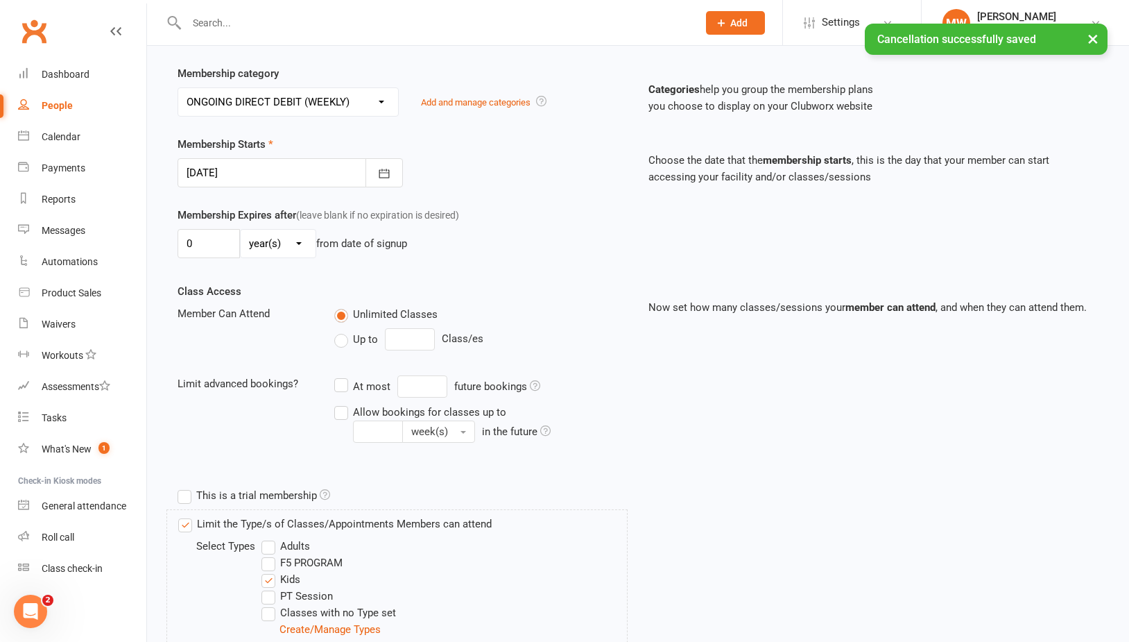
scroll to position [402, 0]
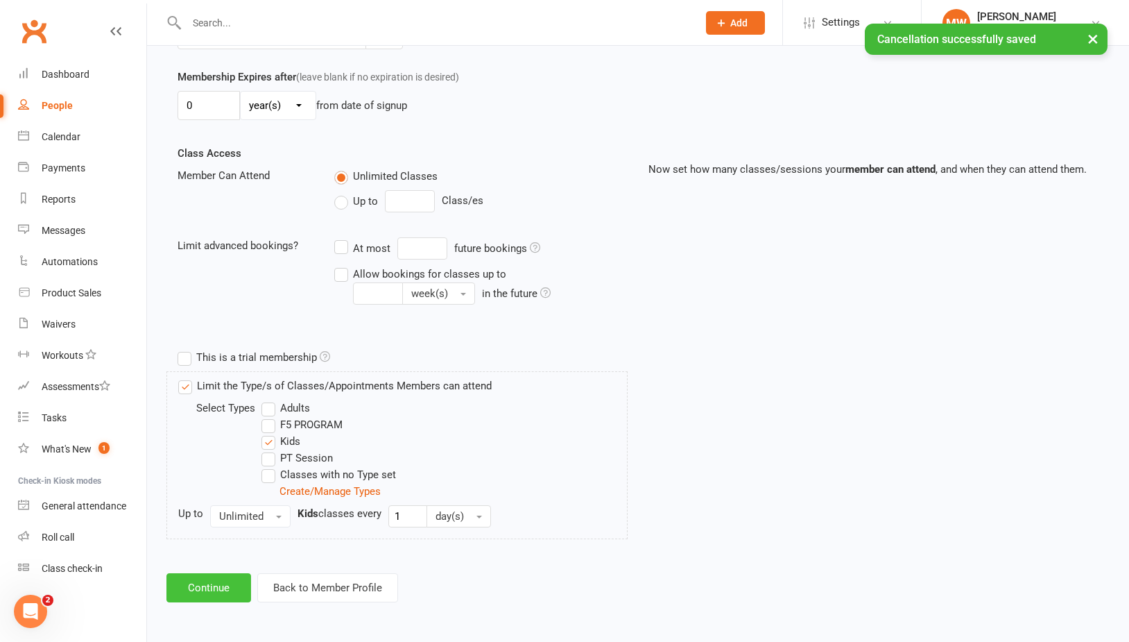
click at [231, 573] on button "Continue" at bounding box center [208, 587] width 85 height 29
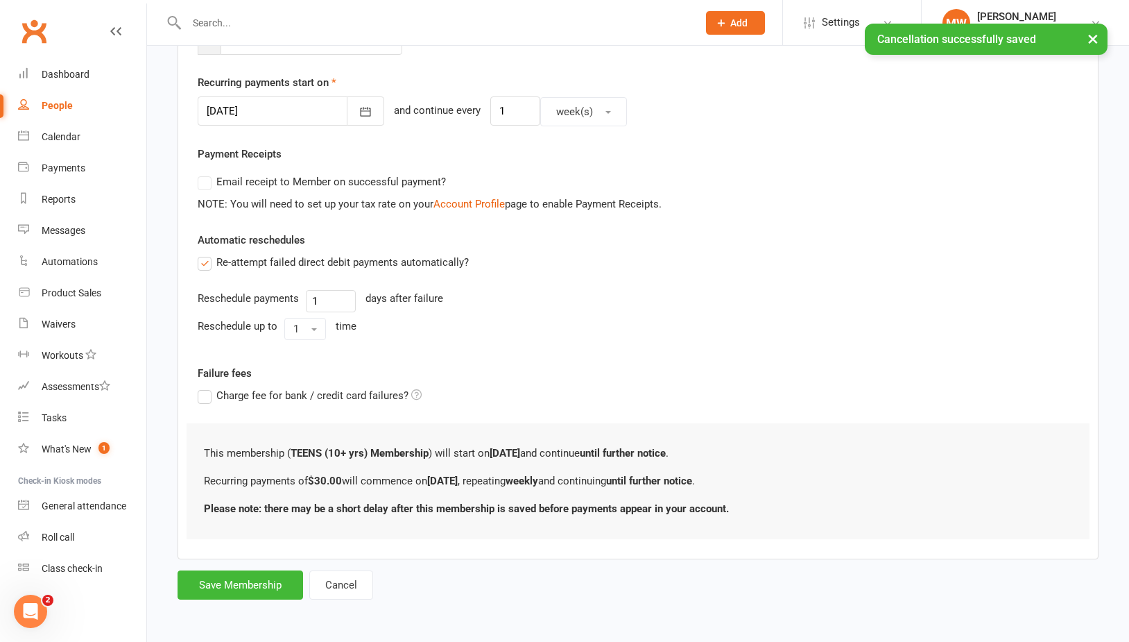
scroll to position [0, 0]
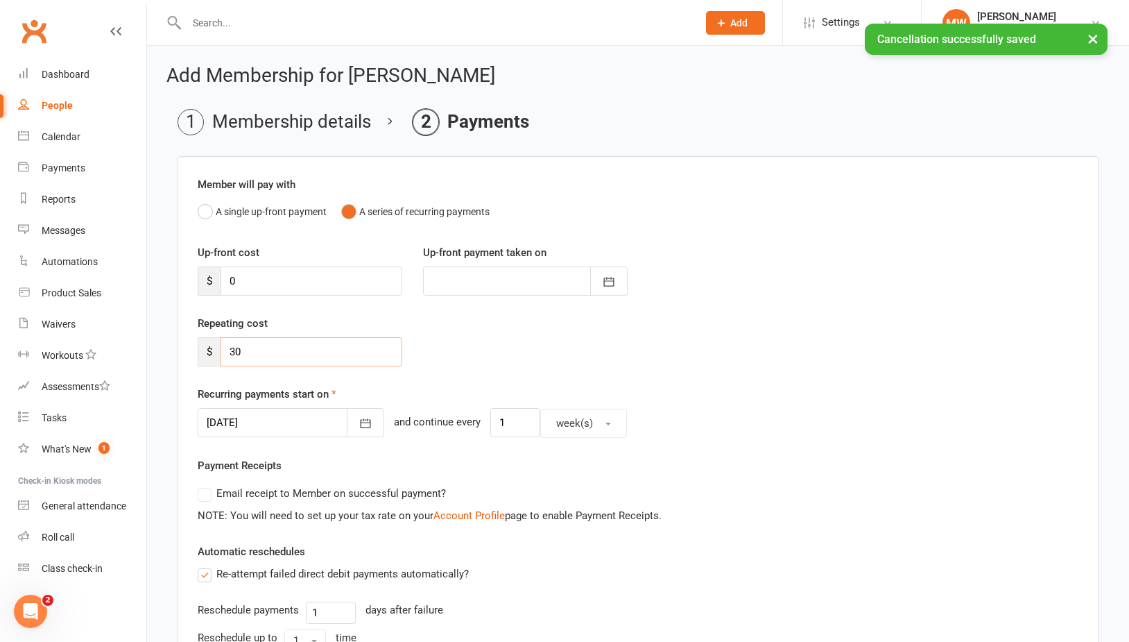
click at [302, 352] on input "30" at bounding box center [312, 351] width 182 height 29
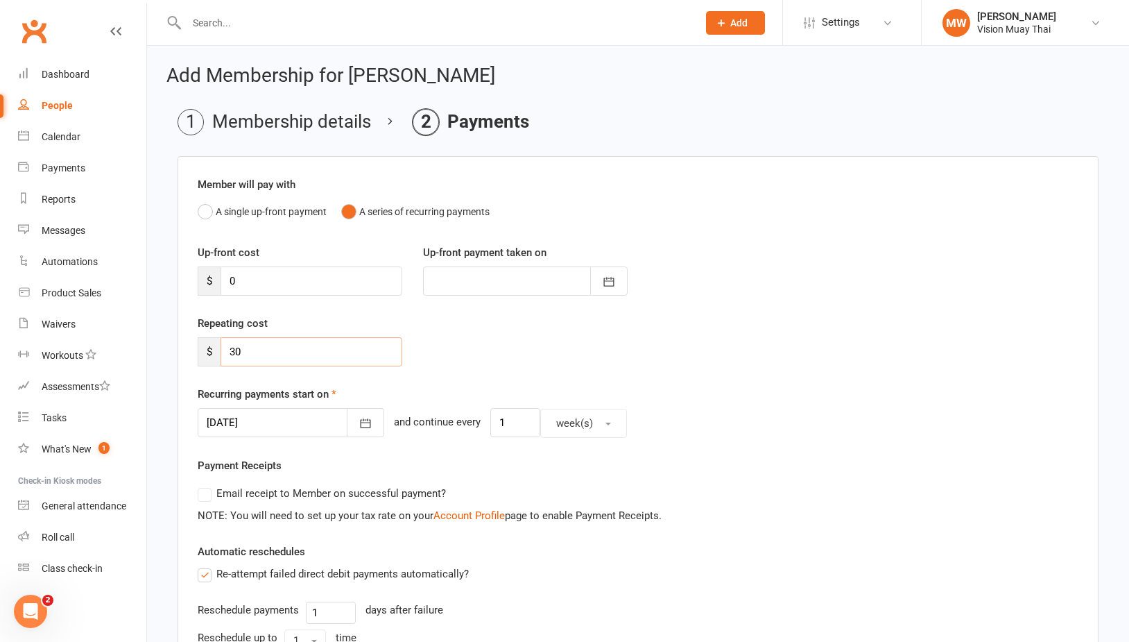
type input "3"
type input "60"
click at [498, 412] on input "1" at bounding box center [515, 422] width 50 height 29
type input "2"
click at [480, 361] on div "Repeating cost $ 60" at bounding box center [638, 350] width 902 height 71
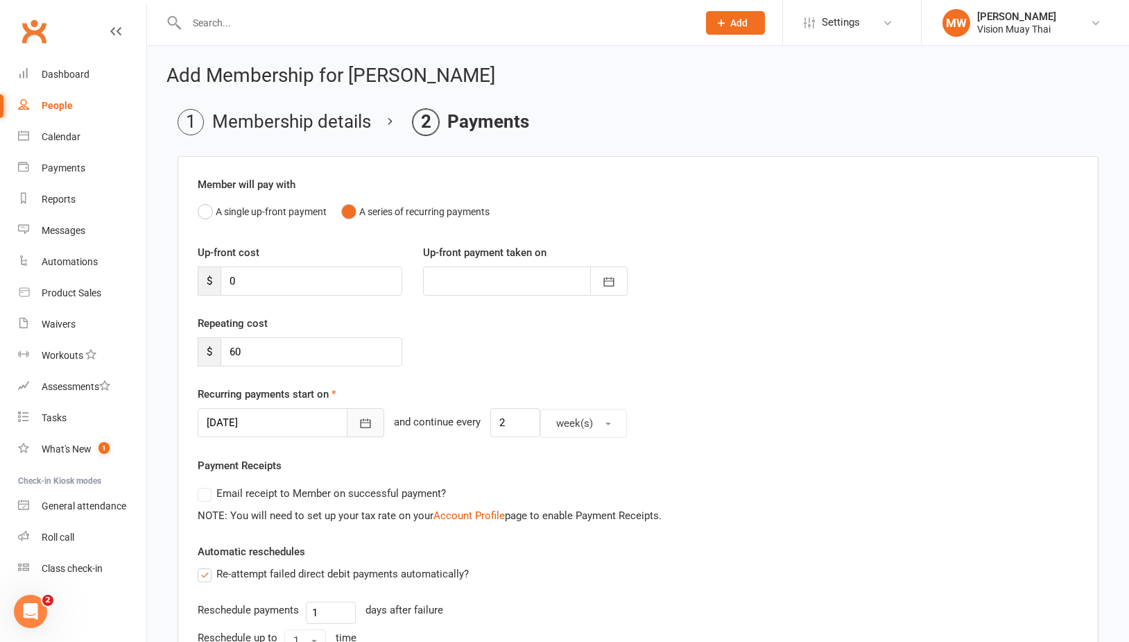
click at [347, 422] on button "button" at bounding box center [365, 422] width 37 height 29
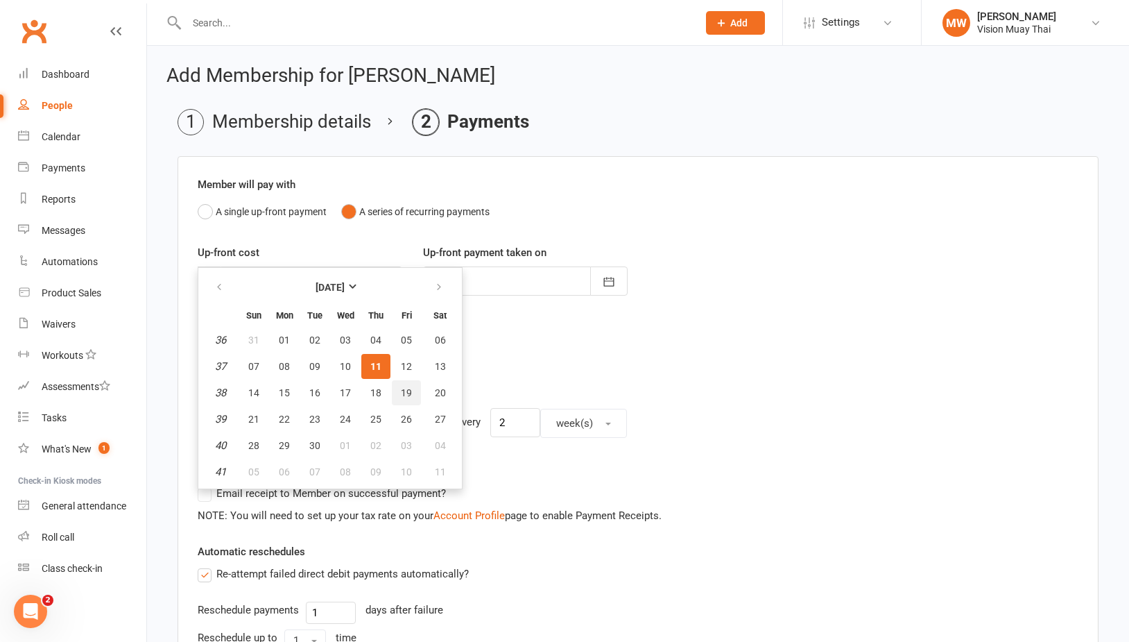
click at [409, 396] on span "19" at bounding box center [406, 392] width 11 height 11
type input "[DATE]"
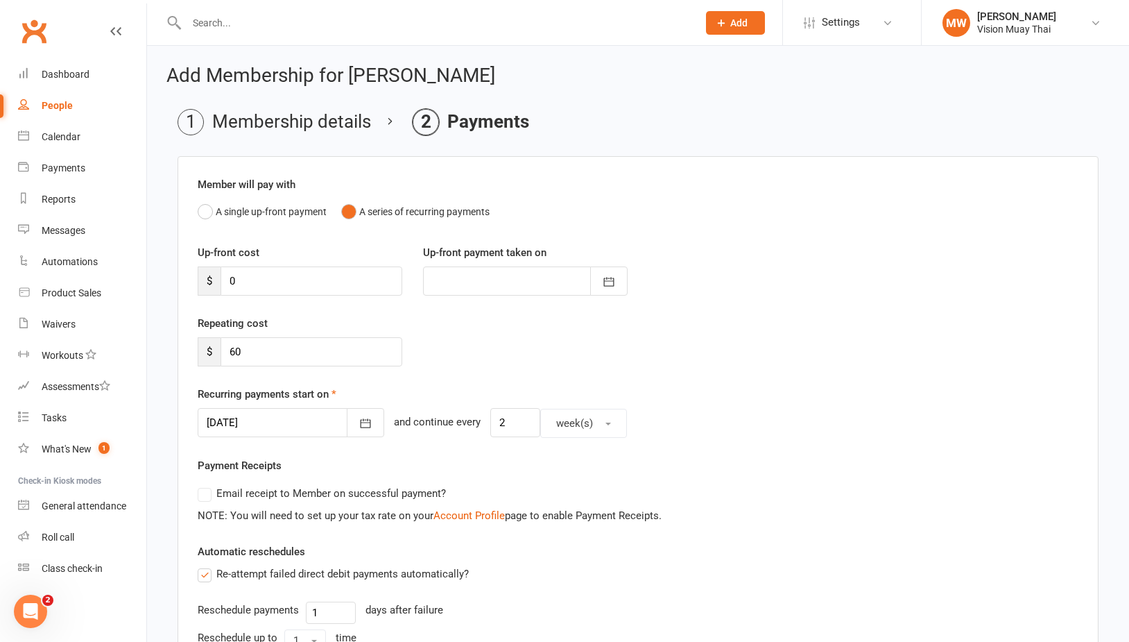
click at [410, 440] on div "Member will pay with A single up-front payment A series of recurring payments U…" at bounding box center [638, 513] width 921 height 715
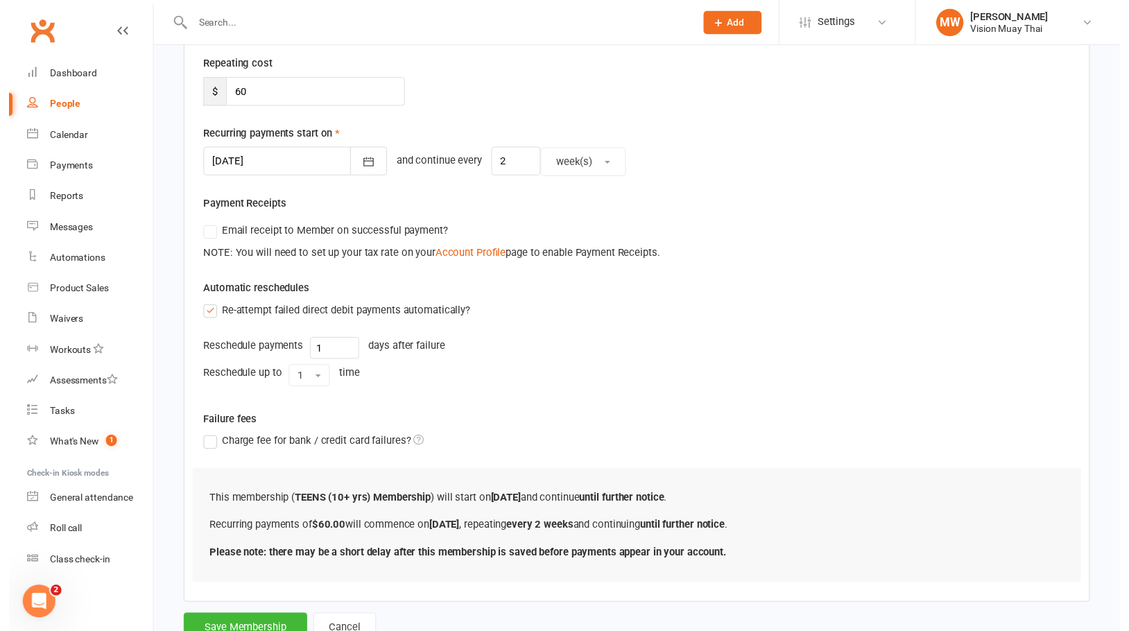
scroll to position [323, 0]
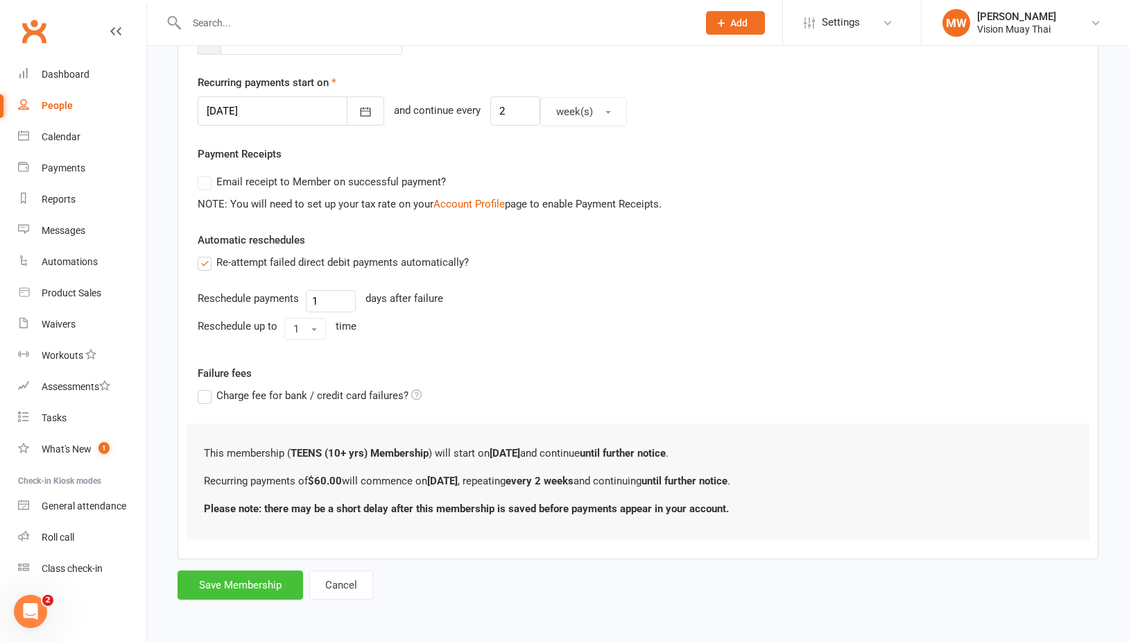
click at [263, 573] on button "Save Membership" at bounding box center [241, 584] width 126 height 29
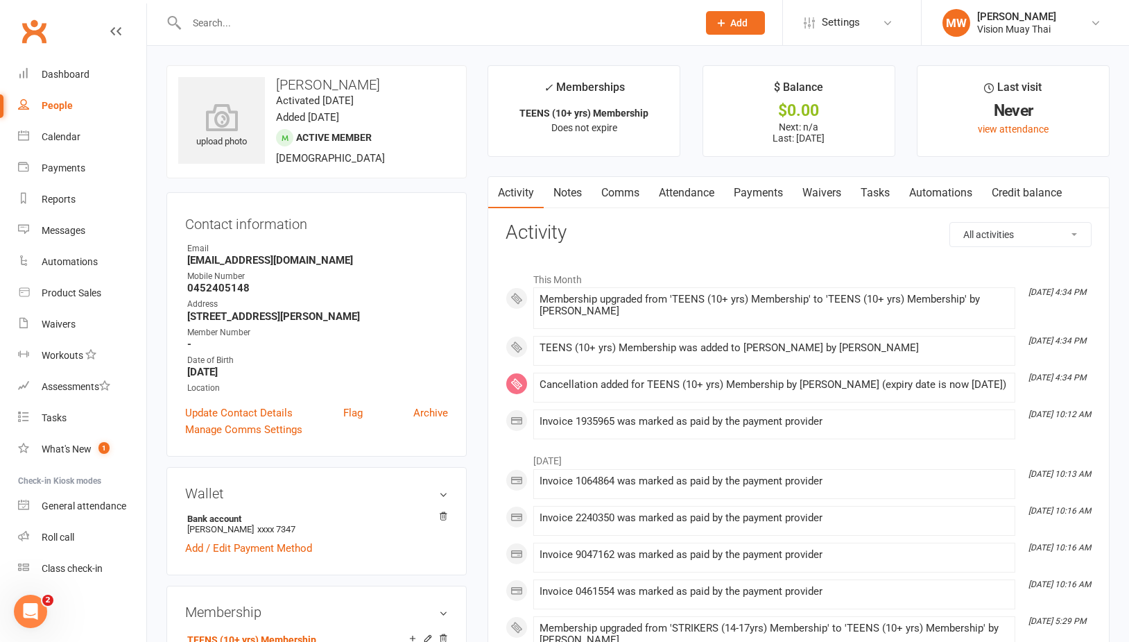
click at [601, 196] on link "Comms" at bounding box center [621, 193] width 58 height 32
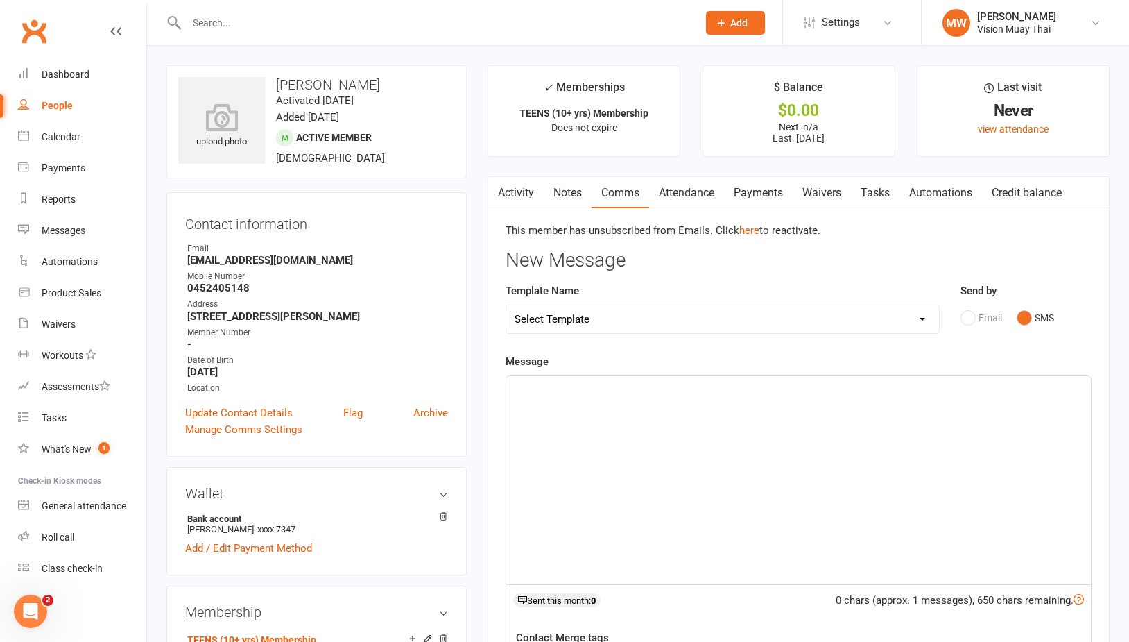
click at [515, 25] on input "text" at bounding box center [435, 22] width 506 height 19
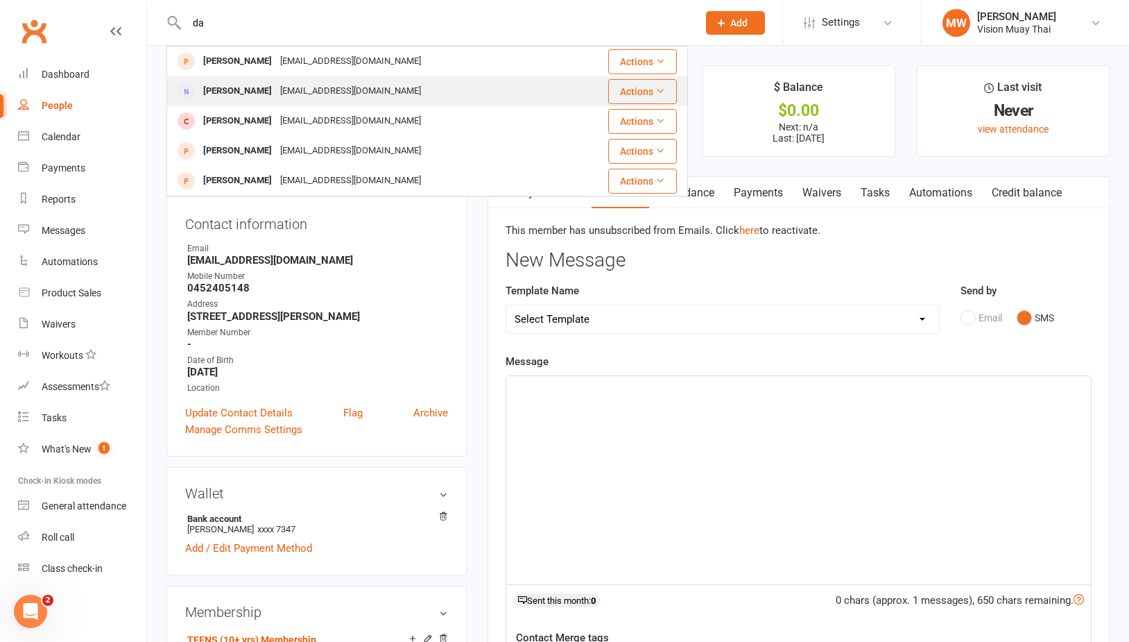
type input "d"
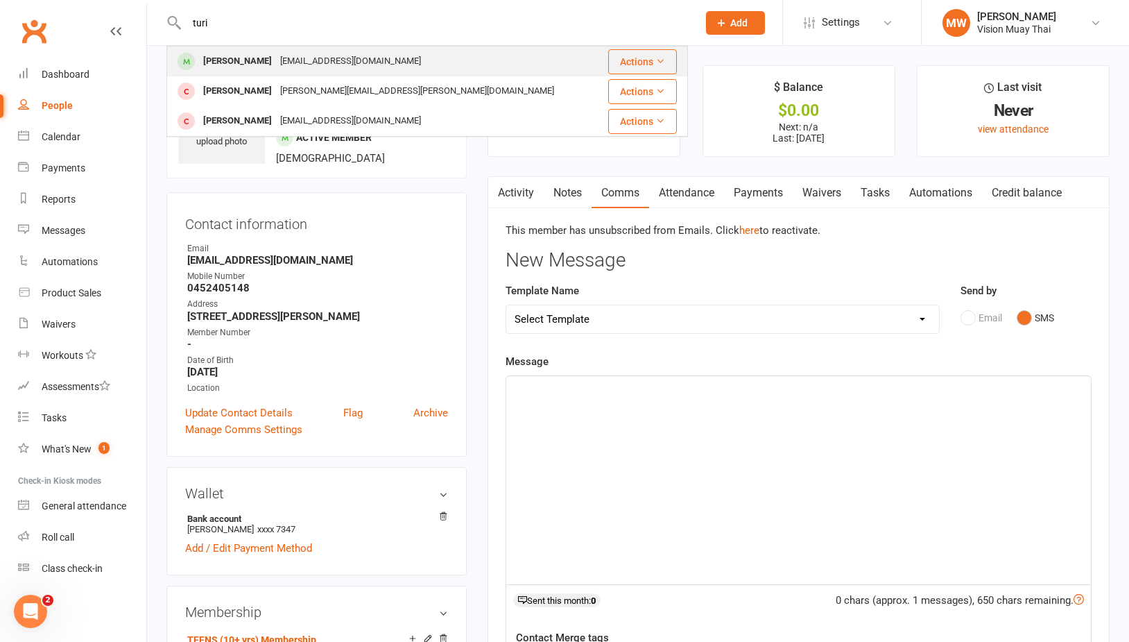
type input "turi"
click at [369, 62] on div "[PERSON_NAME] [EMAIL_ADDRESS][DOMAIN_NAME]" at bounding box center [384, 61] width 432 height 28
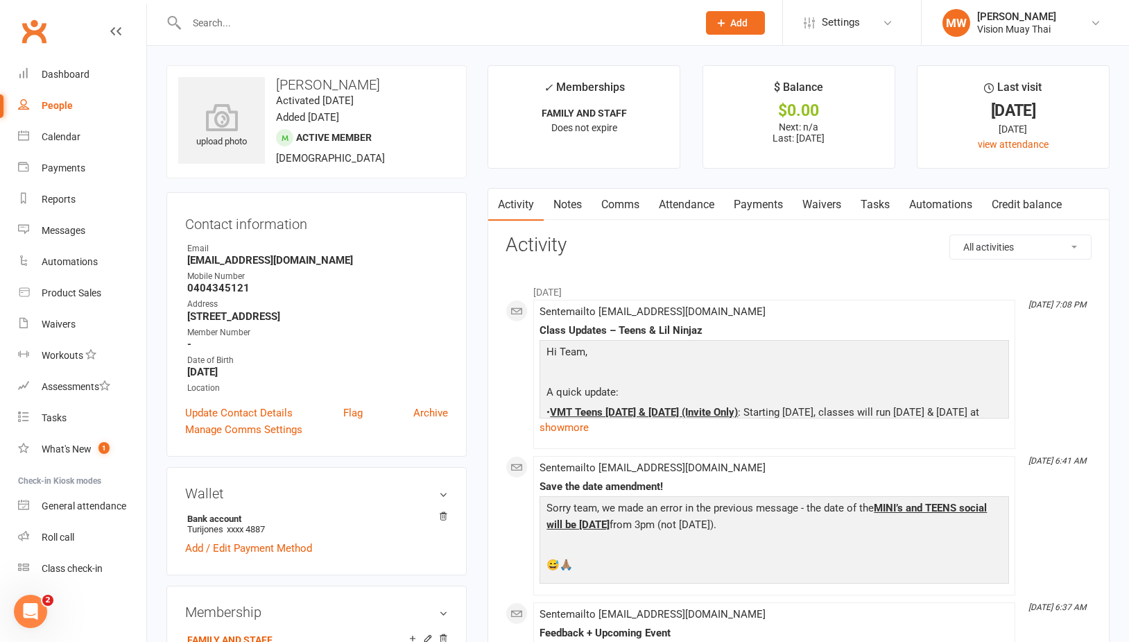
click at [772, 198] on link "Payments" at bounding box center [758, 205] width 69 height 32
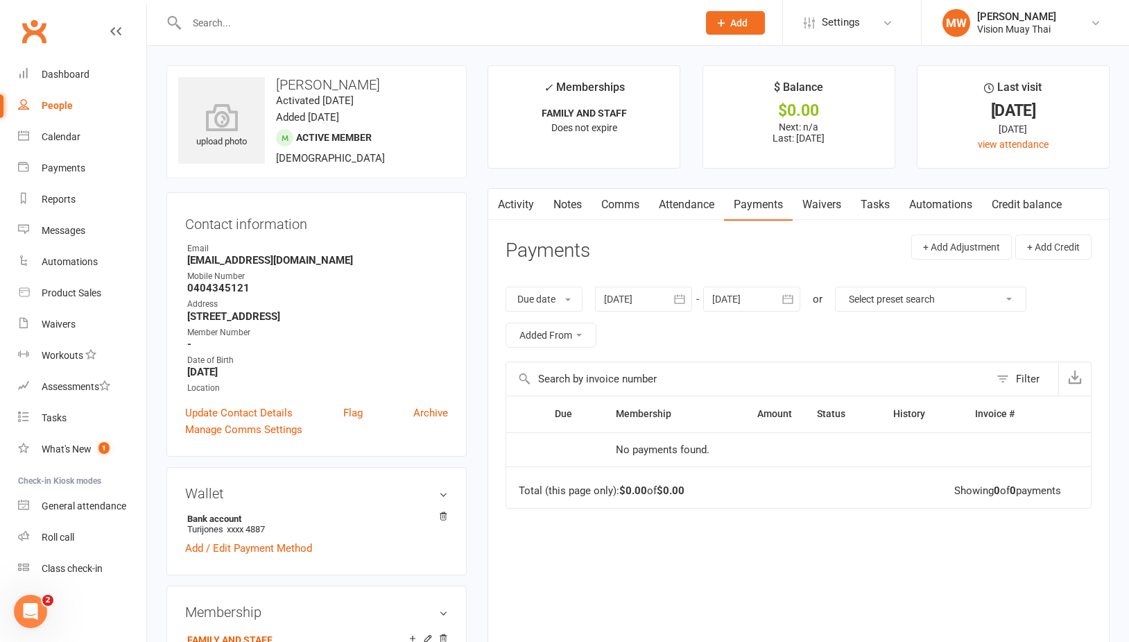
scroll to position [3, 0]
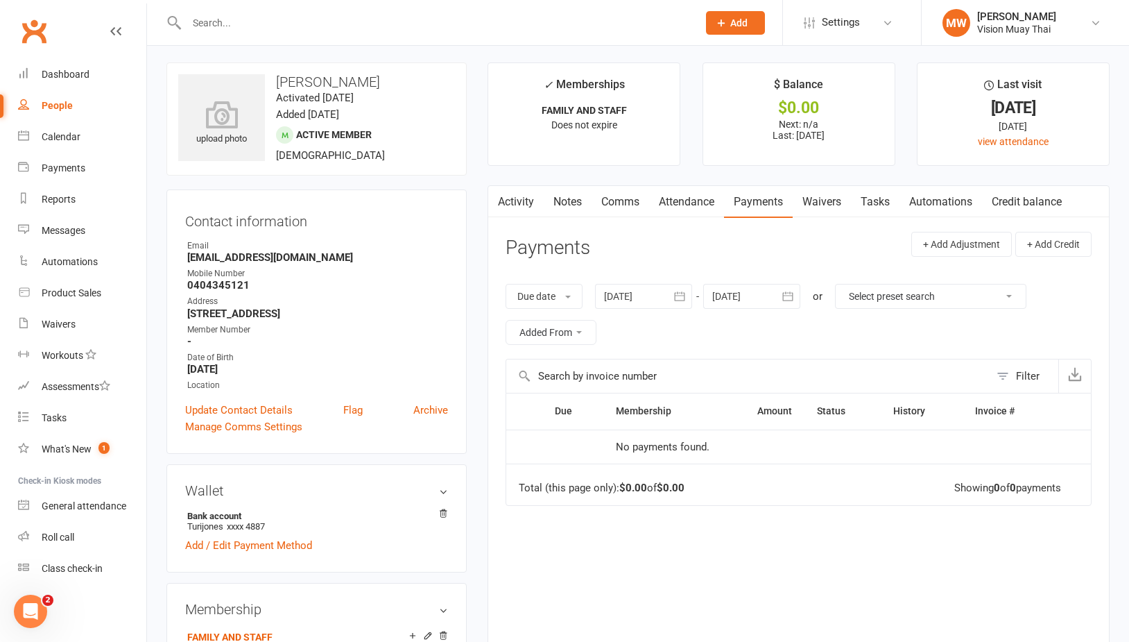
click at [506, 202] on button "button" at bounding box center [496, 201] width 17 height 31
click at [760, 200] on link "Payments" at bounding box center [758, 202] width 69 height 32
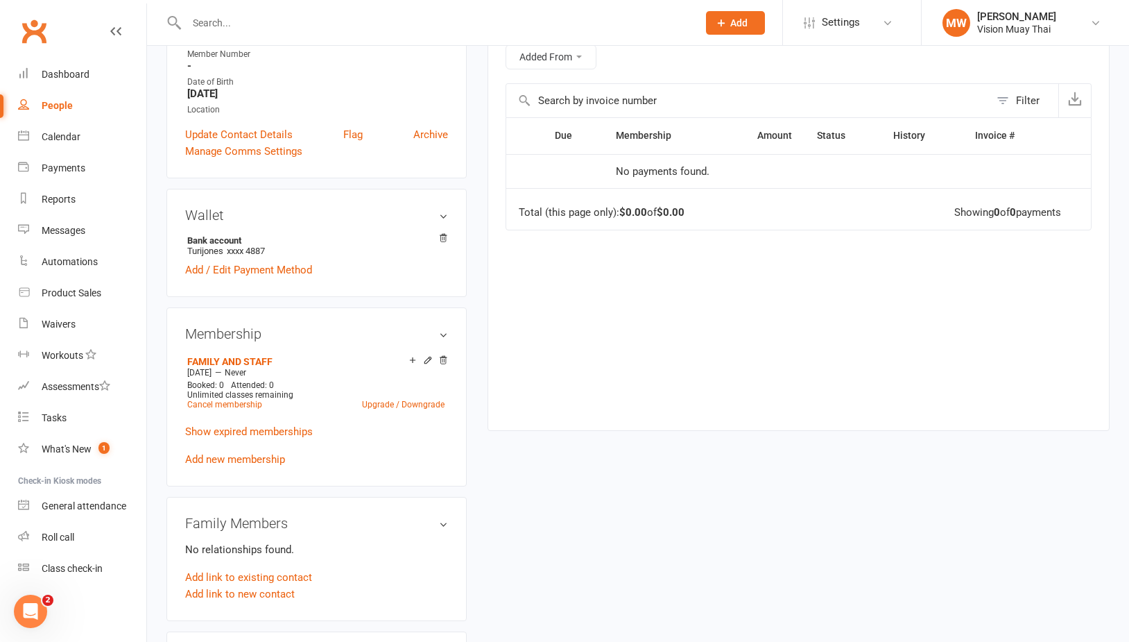
scroll to position [0, 0]
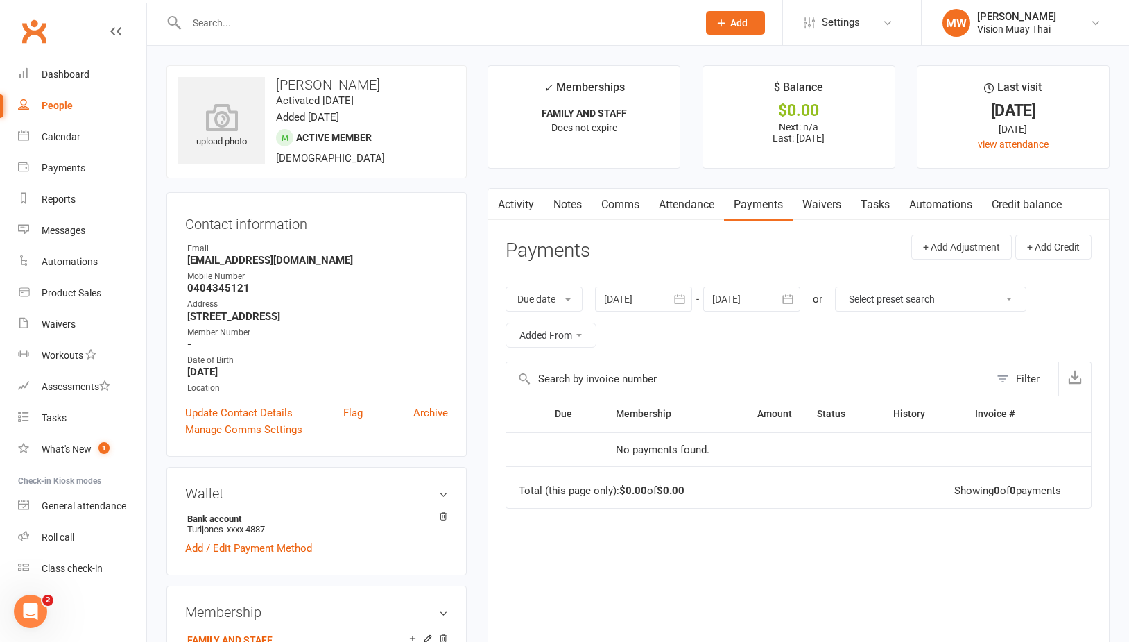
click at [257, 31] on input "text" at bounding box center [435, 22] width 506 height 19
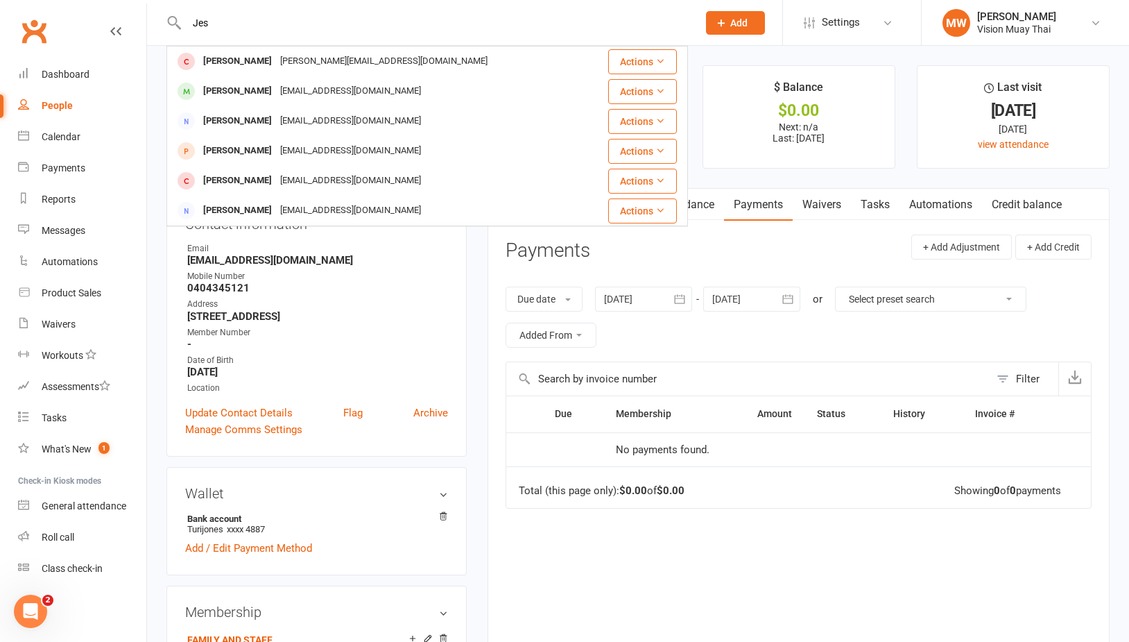
type input "Jes"
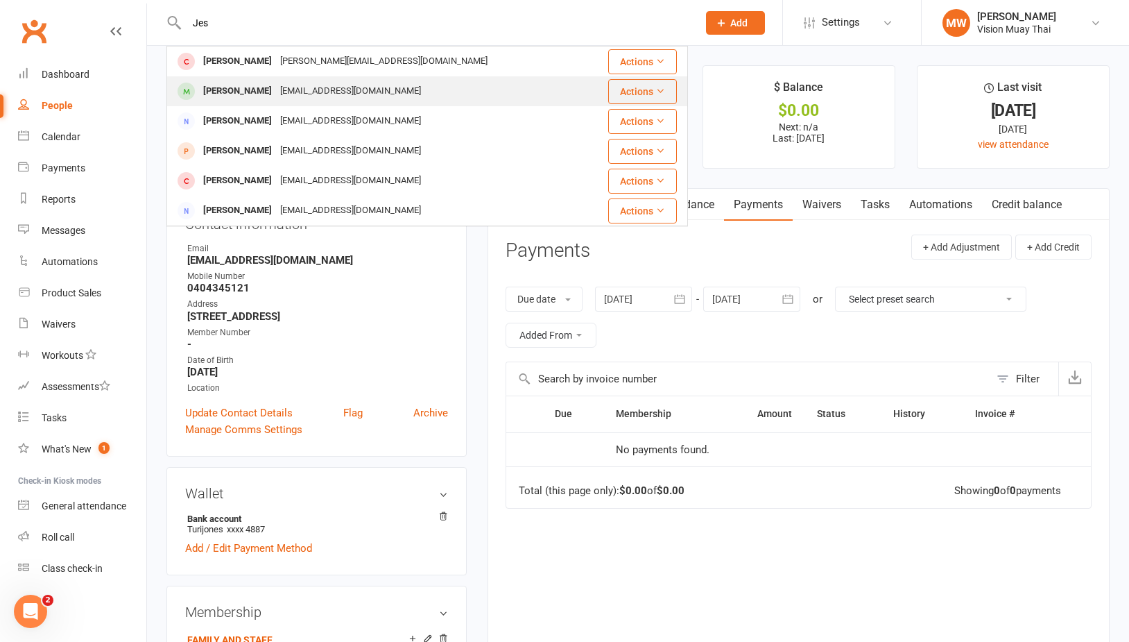
drag, startPoint x: 257, startPoint y: 31, endPoint x: 253, endPoint y: 94, distance: 64.0
click at [253, 94] on div "[PERSON_NAME]" at bounding box center [237, 91] width 77 height 20
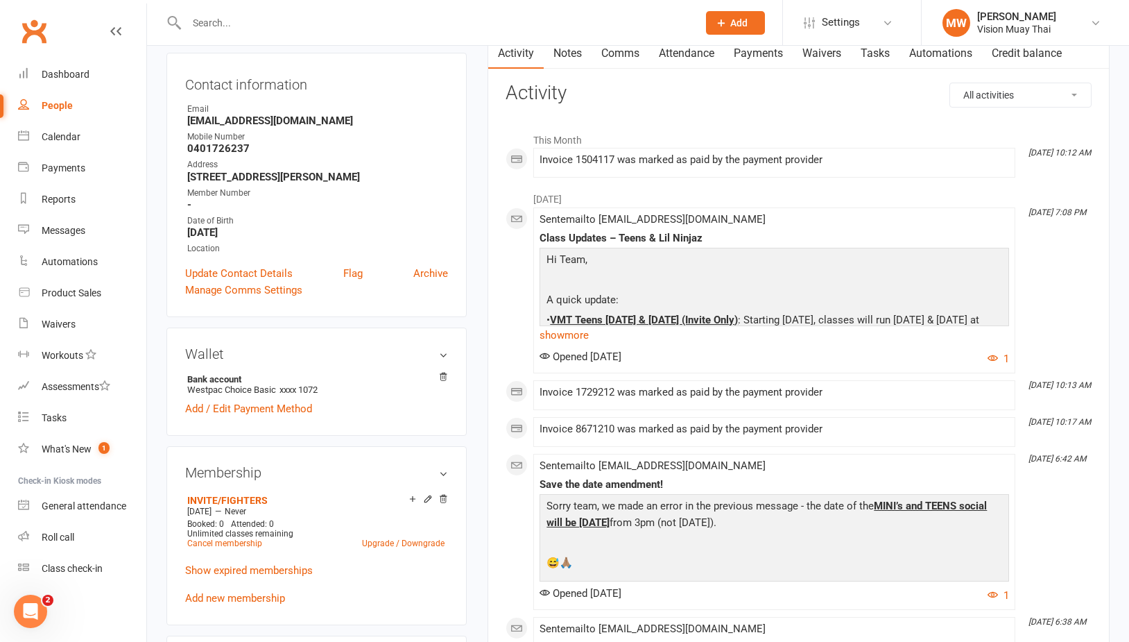
scroll to position [265, 0]
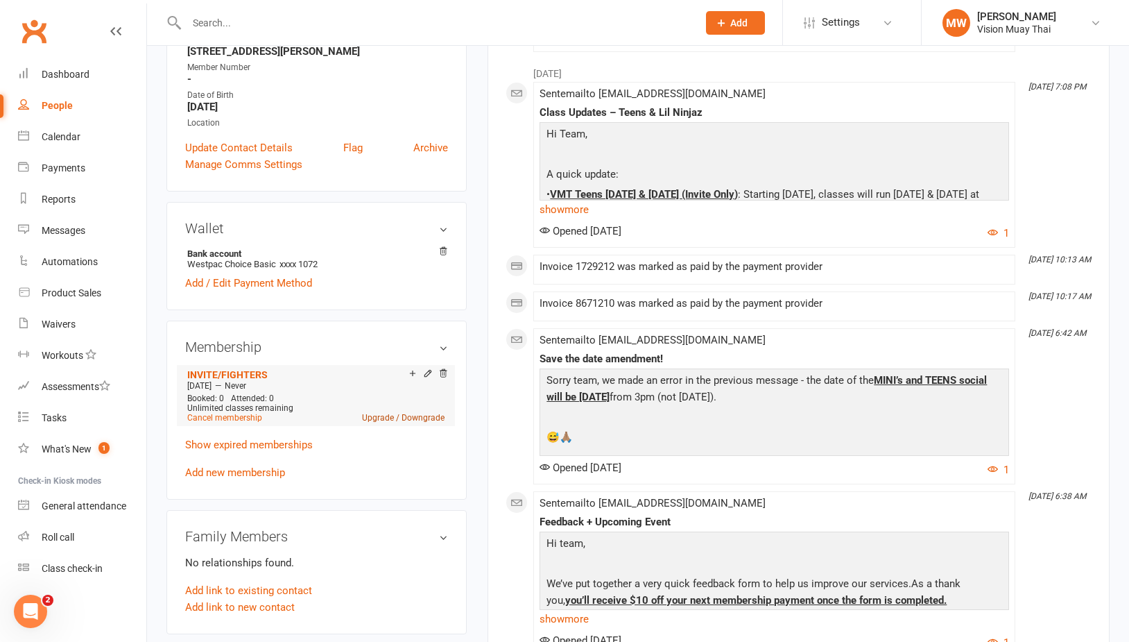
click at [380, 420] on link "Upgrade / Downgrade" at bounding box center [403, 418] width 83 height 10
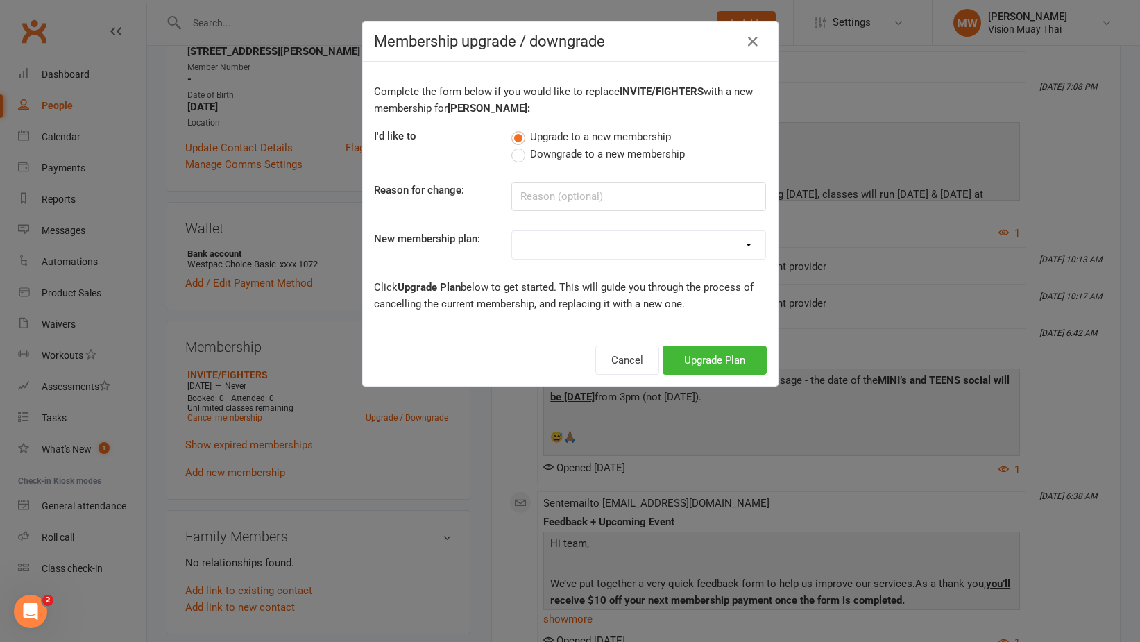
click at [575, 150] on span "Downgrade to a new membership" at bounding box center [607, 153] width 155 height 15
click at [520, 146] on input "Downgrade to a new membership" at bounding box center [515, 146] width 9 height 0
select select "6"
click at [721, 360] on button "Downgrade Plan" at bounding box center [708, 359] width 118 height 29
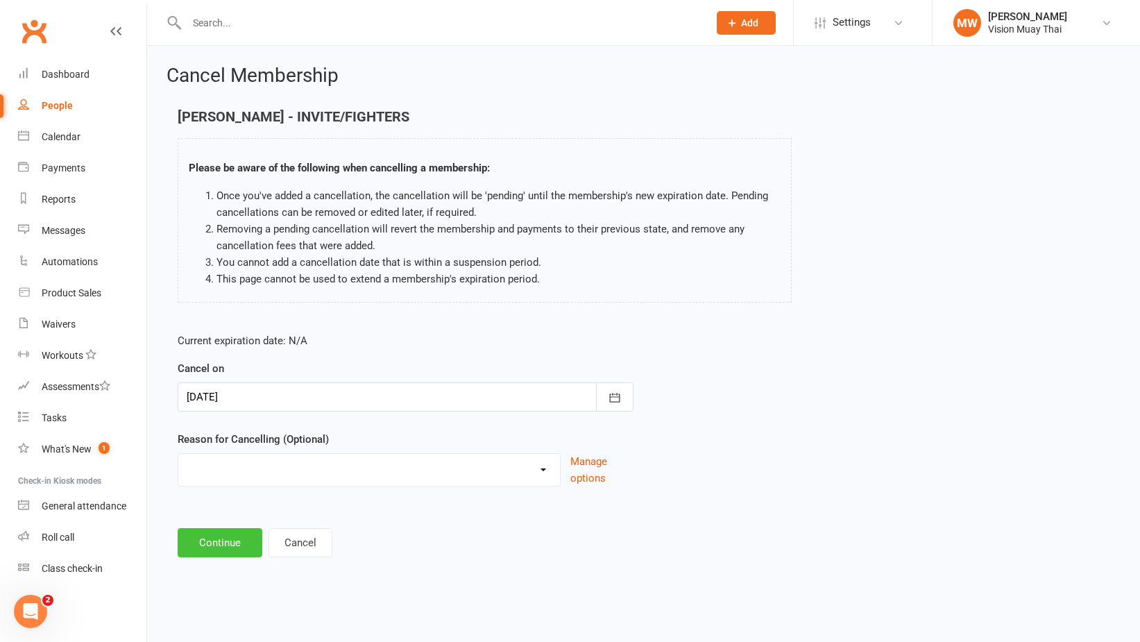
click at [237, 544] on button "Continue" at bounding box center [220, 542] width 85 height 29
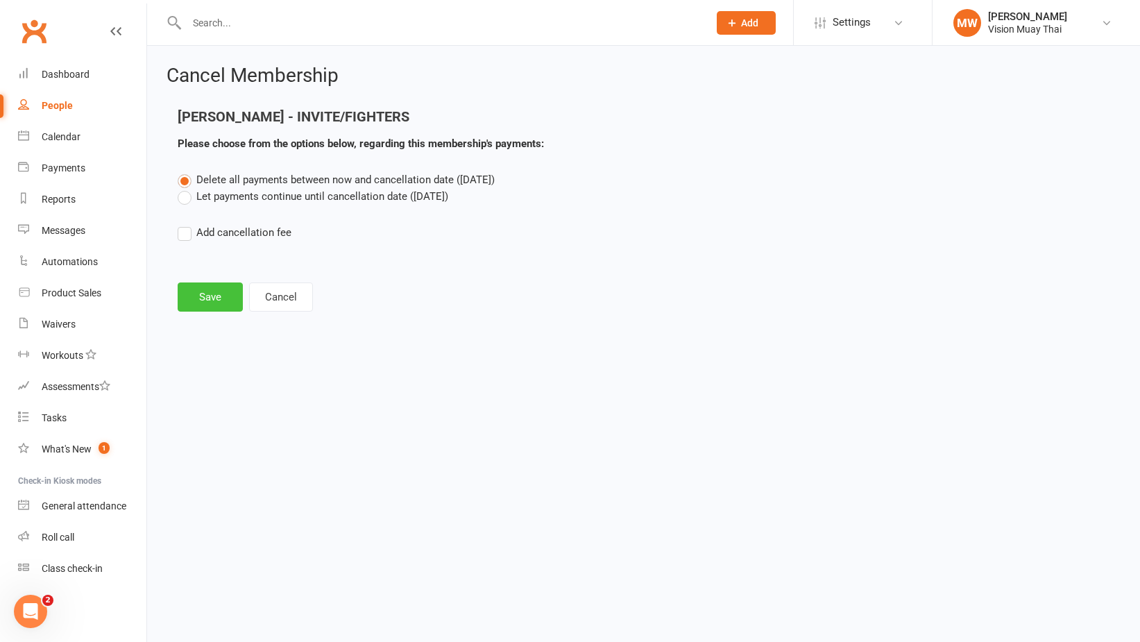
click at [219, 289] on button "Save" at bounding box center [210, 296] width 65 height 29
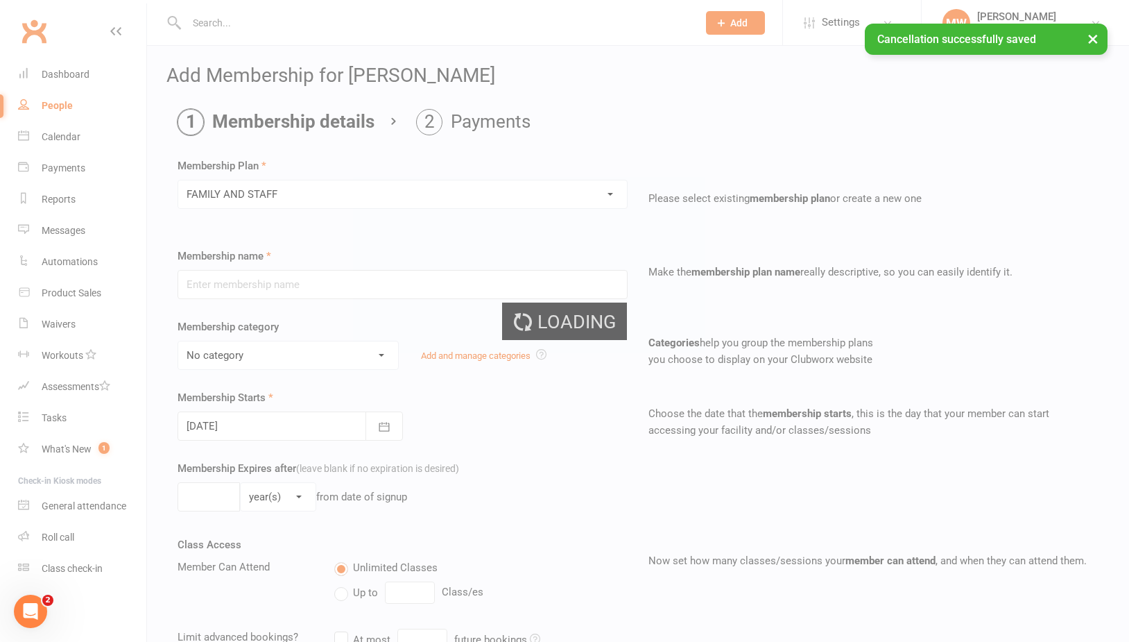
type input "FAMILY AND STAFF"
select select "2"
type input "0"
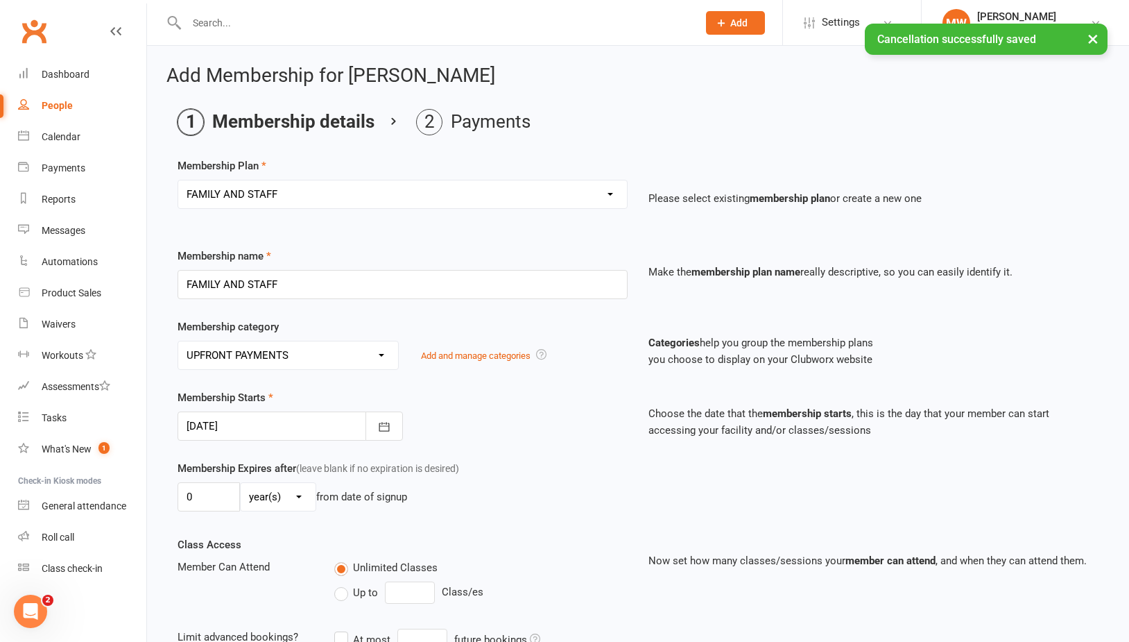
scroll to position [251, 0]
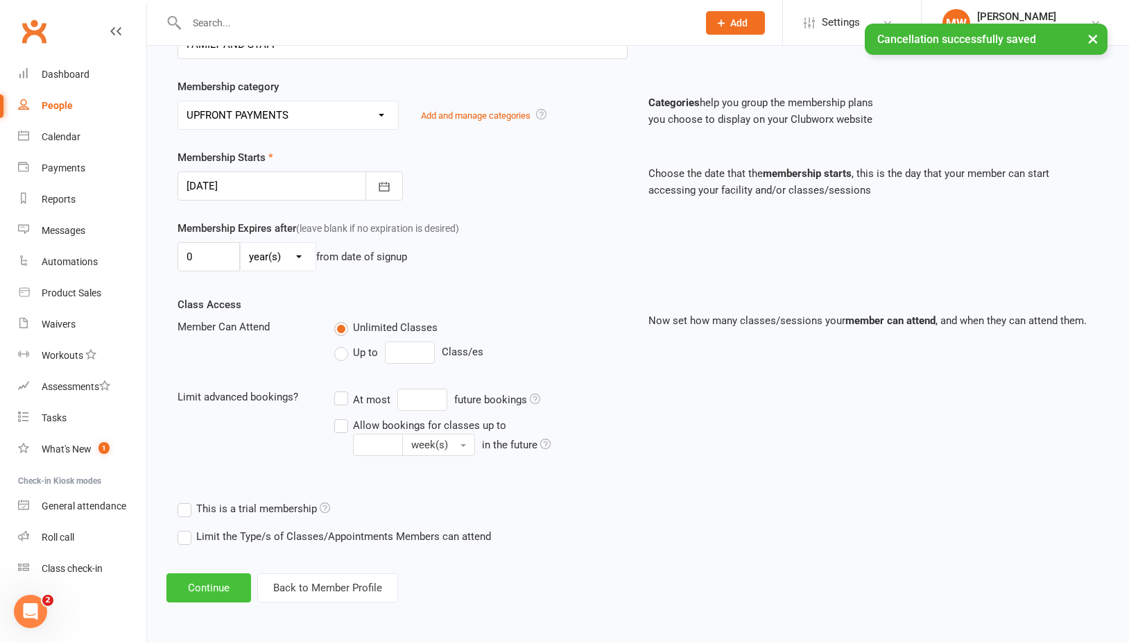
click at [234, 573] on button "Continue" at bounding box center [208, 587] width 85 height 29
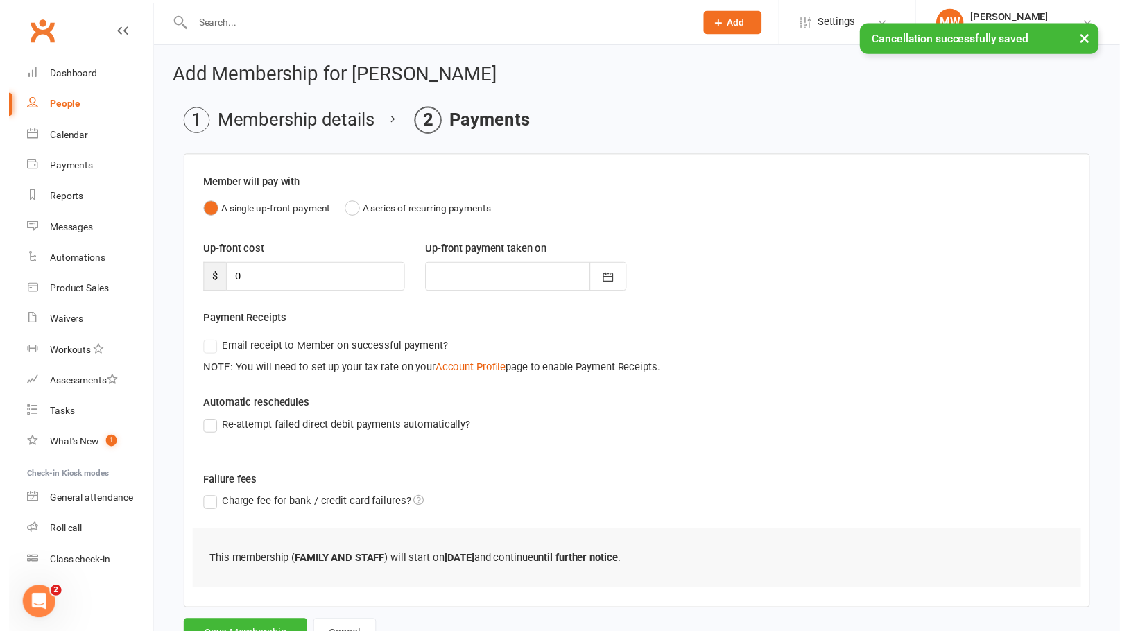
scroll to position [69, 0]
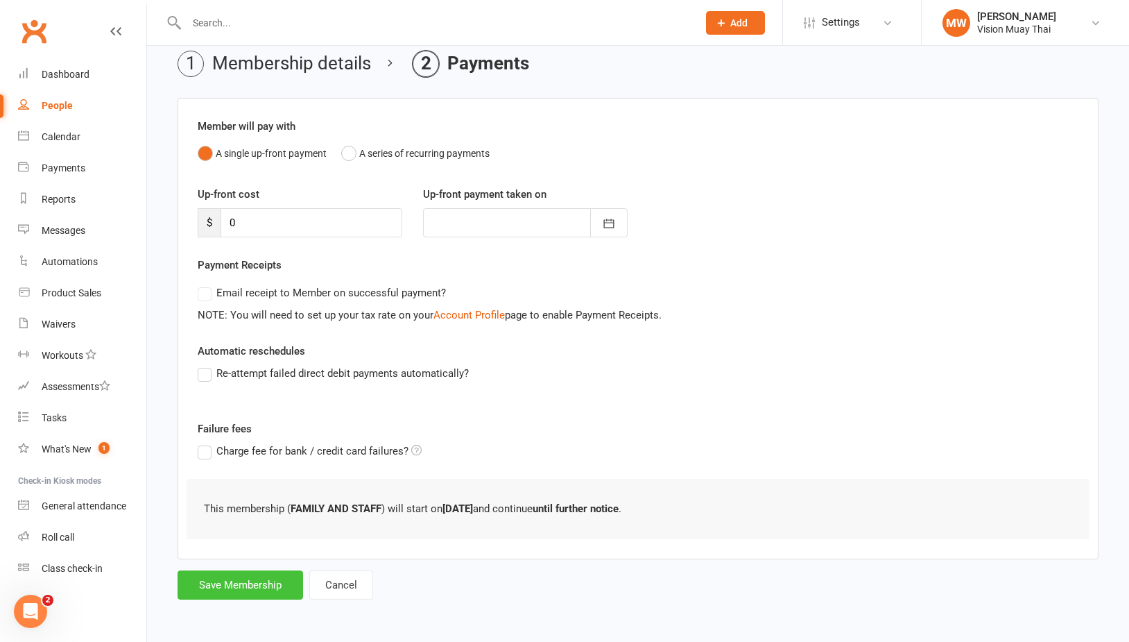
click at [287, 570] on button "Save Membership" at bounding box center [241, 584] width 126 height 29
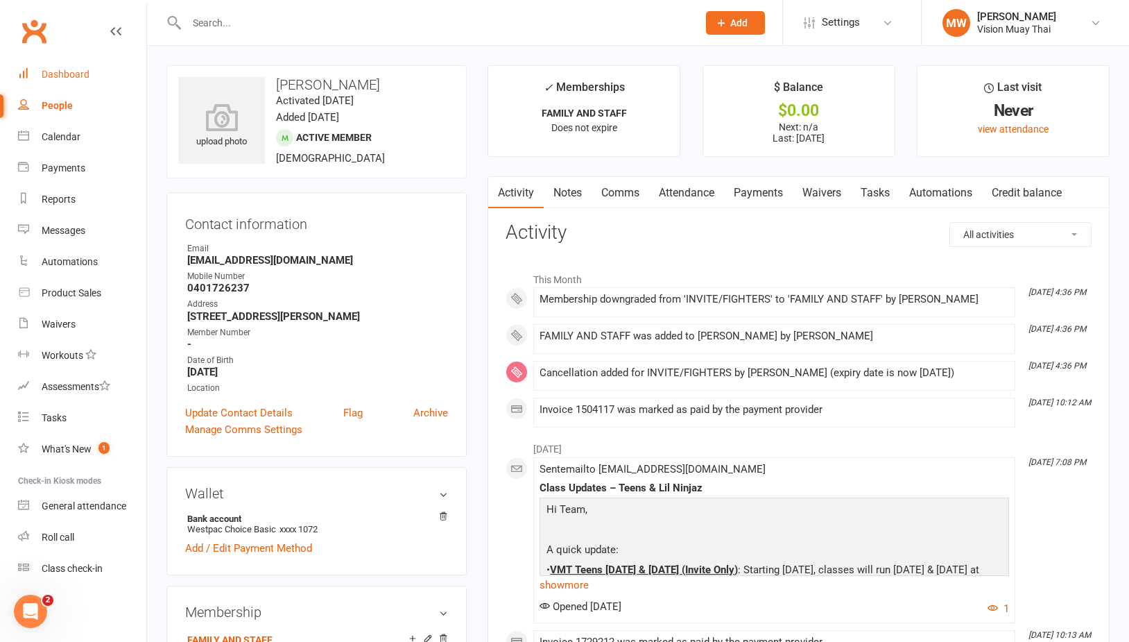
click at [90, 85] on link "Dashboard" at bounding box center [82, 74] width 128 height 31
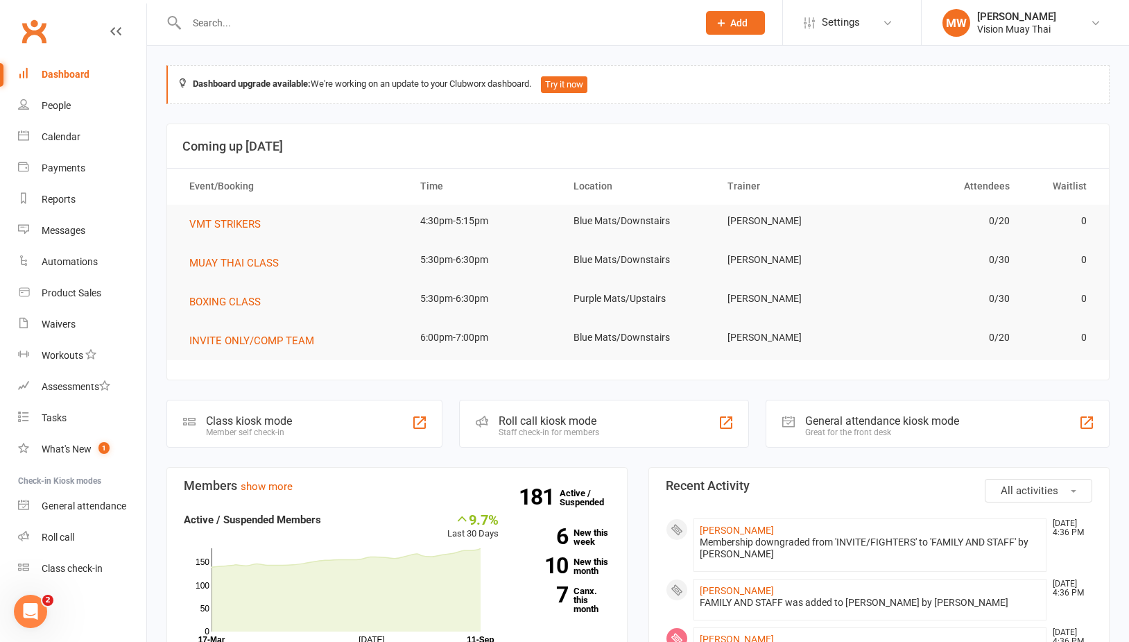
click at [63, 69] on div "Dashboard" at bounding box center [66, 74] width 48 height 11
